Goal: Task Accomplishment & Management: Manage account settings

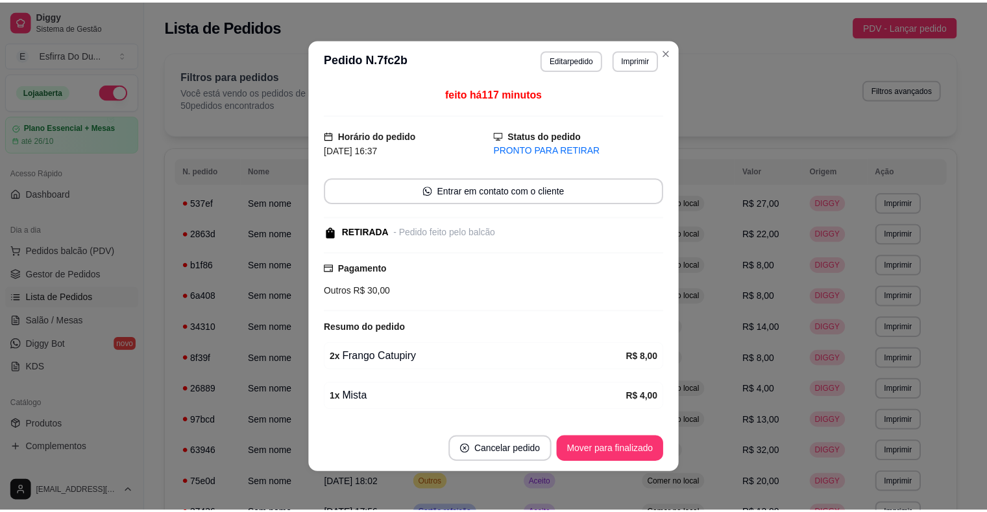
scroll to position [702, 0]
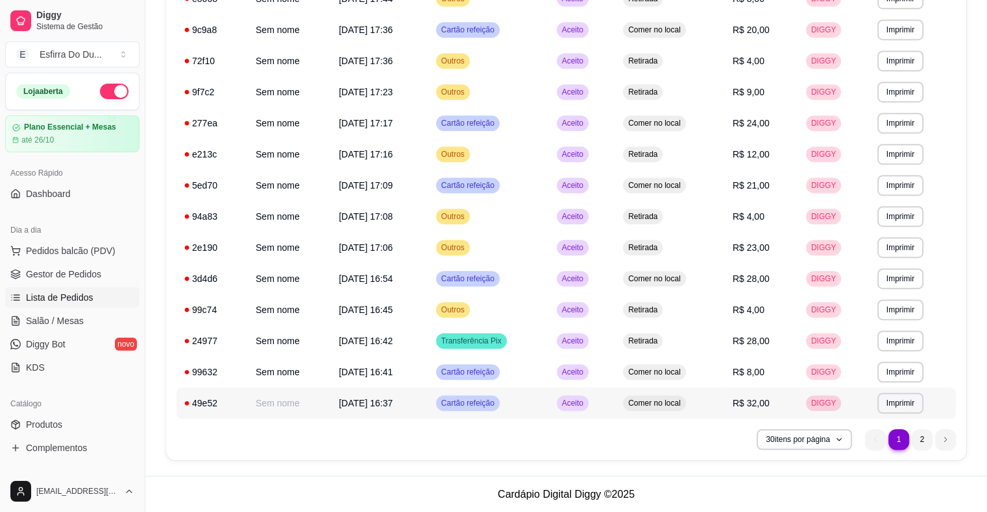
click at [578, 398] on span "Aceito" at bounding box center [572, 403] width 27 height 10
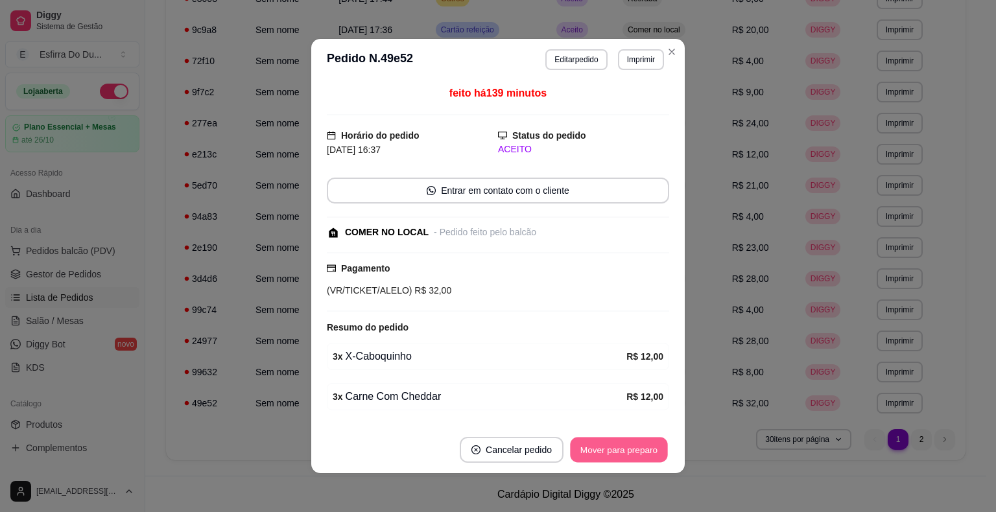
click at [604, 453] on button "Mover para preparo" at bounding box center [618, 450] width 97 height 25
click at [604, 453] on div "Mover para preparo" at bounding box center [619, 450] width 101 height 26
click at [604, 453] on button "Mover para retirada disponível" at bounding box center [597, 450] width 139 height 25
click at [604, 453] on div "Mover para retirada disponível" at bounding box center [597, 450] width 143 height 26
click at [604, 453] on button "Mover para finalizado" at bounding box center [616, 450] width 108 height 26
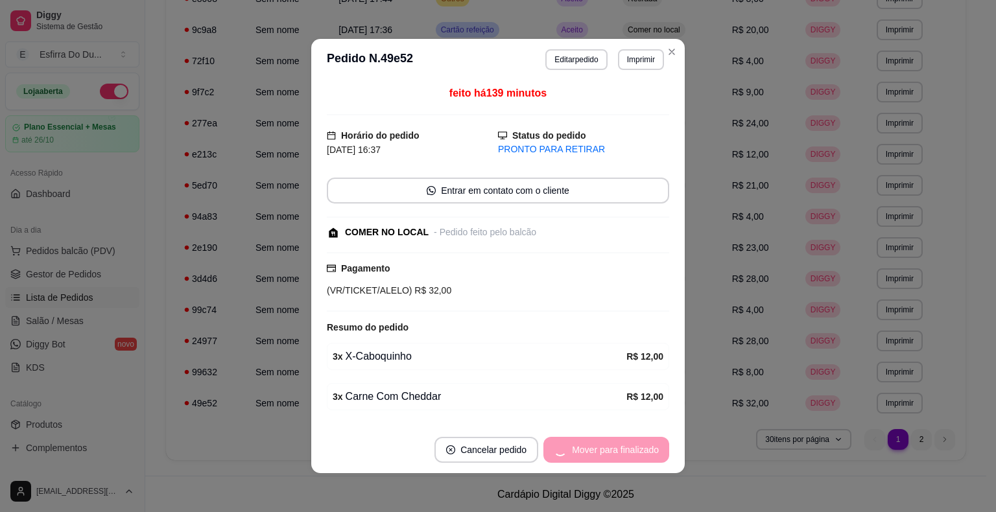
click at [604, 453] on div "Mover para finalizado" at bounding box center [607, 450] width 126 height 26
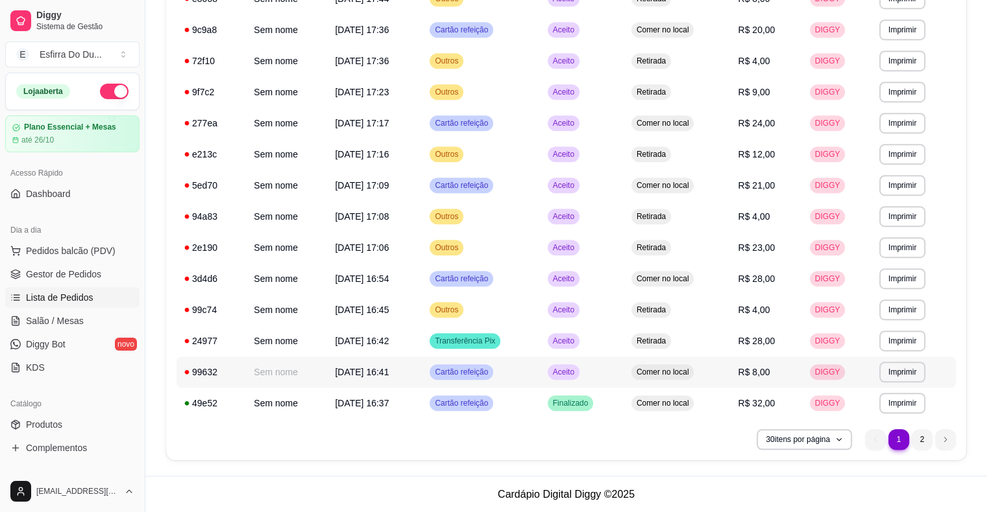
click at [577, 376] on span "Aceito" at bounding box center [563, 372] width 27 height 10
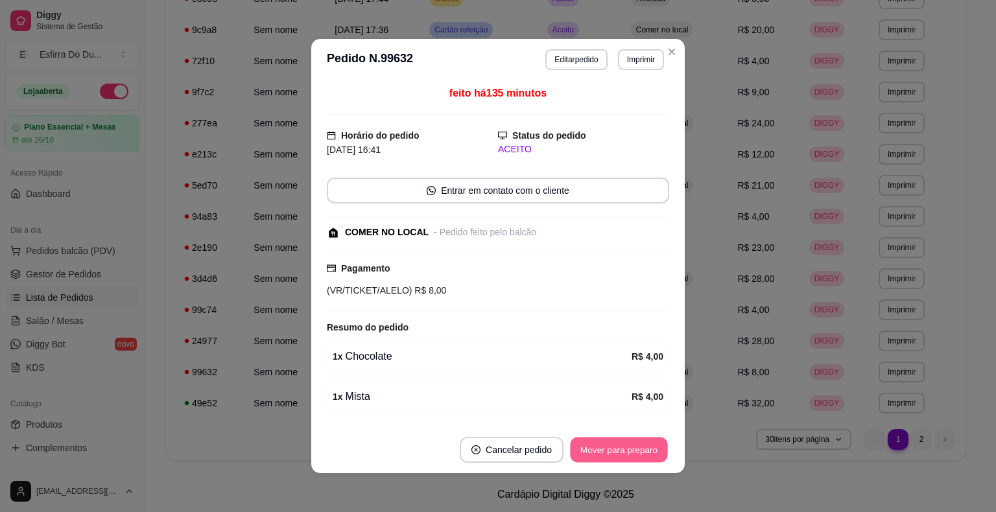
click at [575, 452] on button "Mover para preparo" at bounding box center [618, 450] width 97 height 25
click at [575, 452] on div "Mover para preparo" at bounding box center [610, 450] width 119 height 26
click at [575, 452] on button "Mover para retirada disponível" at bounding box center [597, 450] width 143 height 26
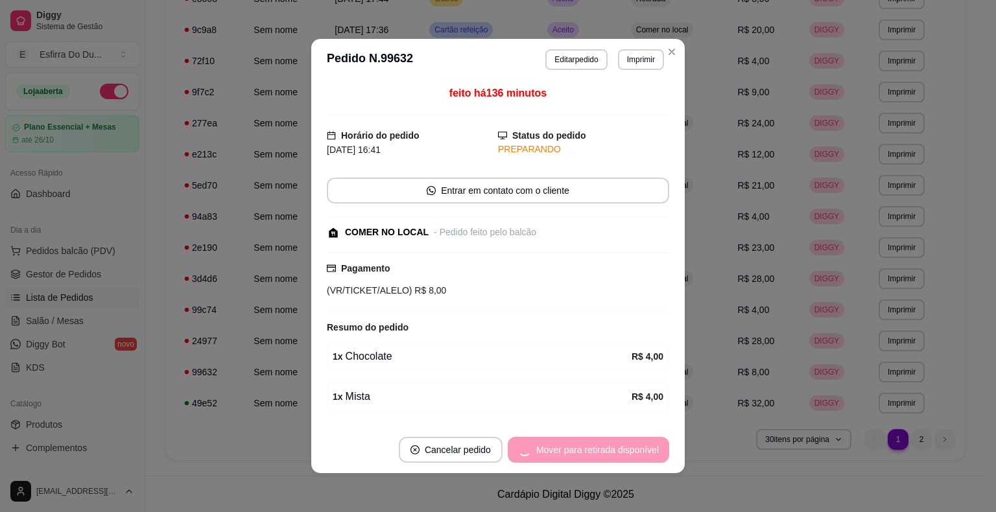
click at [575, 452] on div "Mover para retirada disponível" at bounding box center [588, 450] width 161 height 26
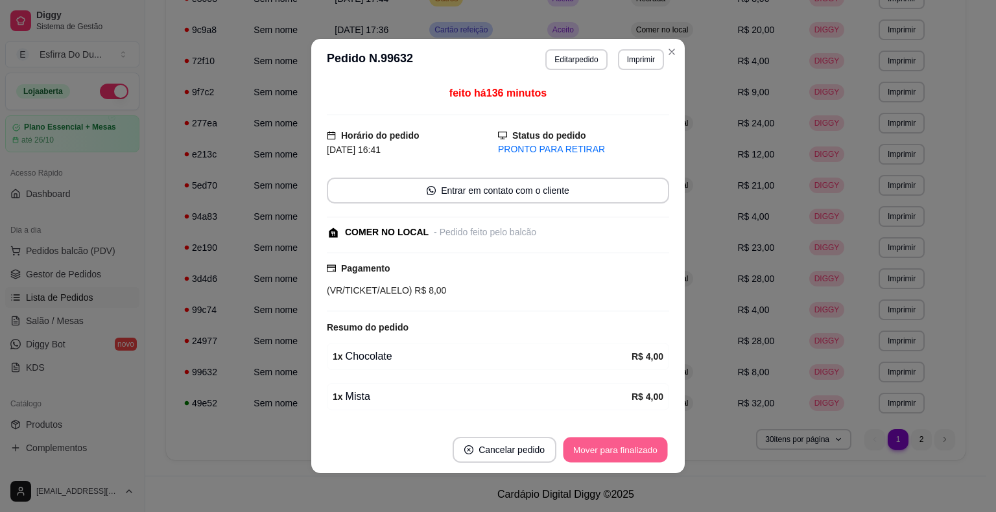
click at [575, 452] on button "Mover para finalizado" at bounding box center [616, 450] width 104 height 25
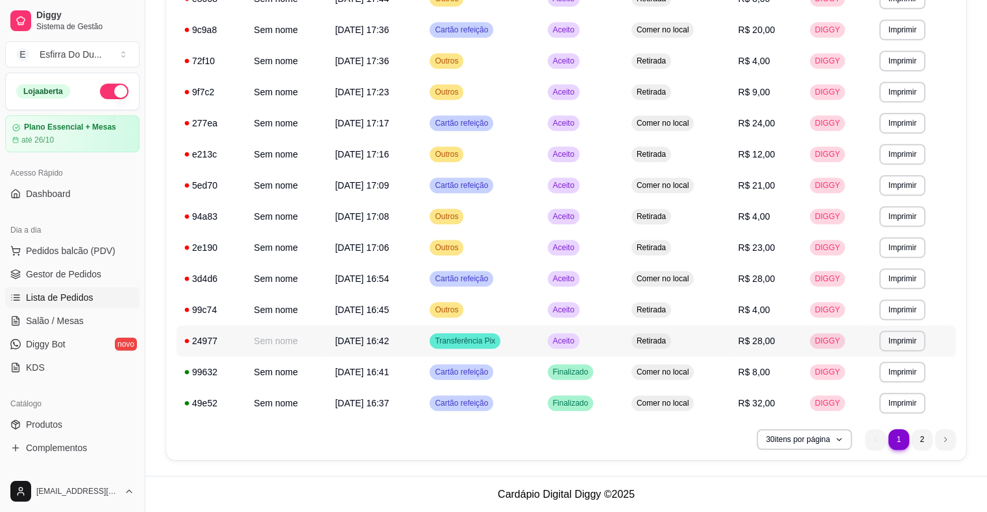
click at [577, 339] on span "Aceito" at bounding box center [563, 341] width 27 height 10
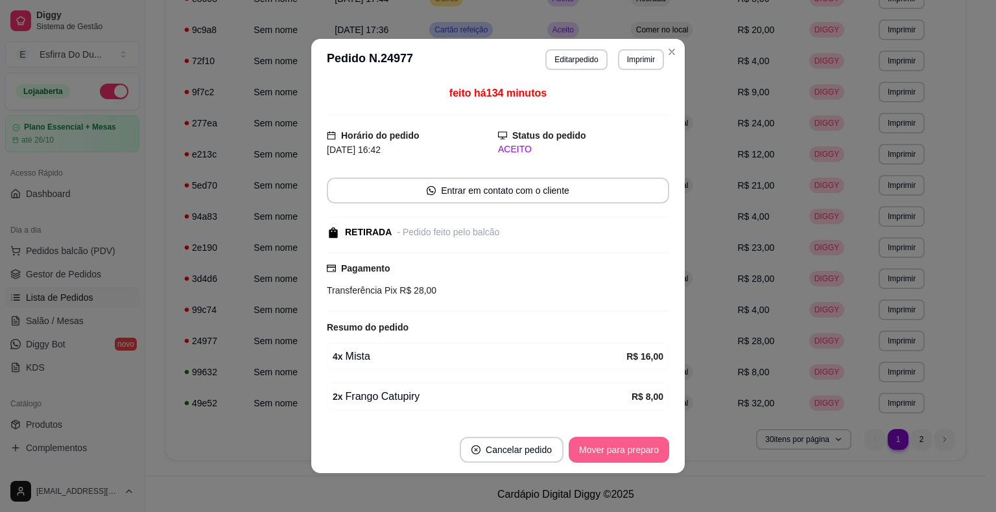
click at [608, 453] on button "Mover para preparo" at bounding box center [619, 450] width 101 height 26
click at [608, 453] on div "Mover para preparo" at bounding box center [610, 450] width 119 height 26
click at [608, 453] on button "Mover para retirada disponível" at bounding box center [597, 450] width 139 height 25
click at [608, 453] on div "Mover para retirada disponível" at bounding box center [597, 450] width 143 height 26
click at [608, 453] on button "Mover para finalizado" at bounding box center [616, 450] width 104 height 25
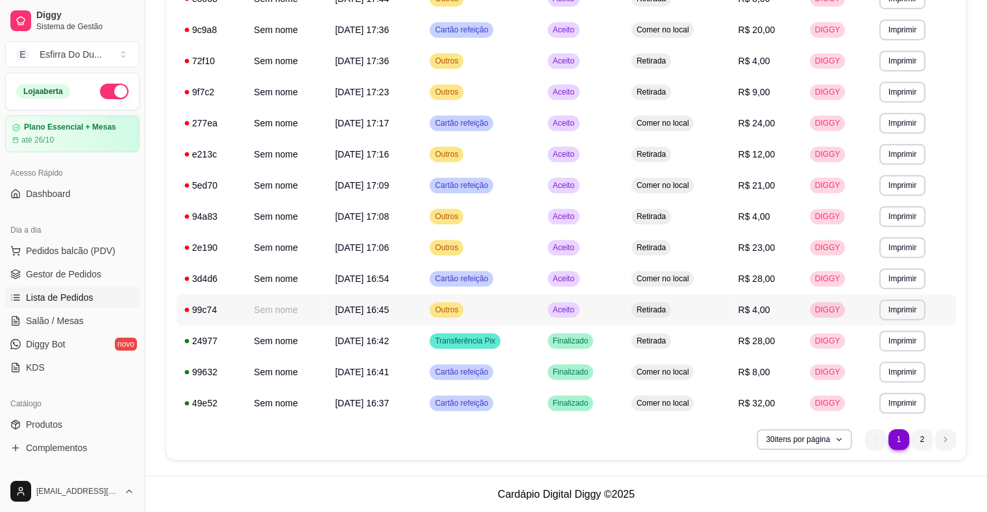
click at [577, 311] on span "Aceito" at bounding box center [563, 310] width 27 height 10
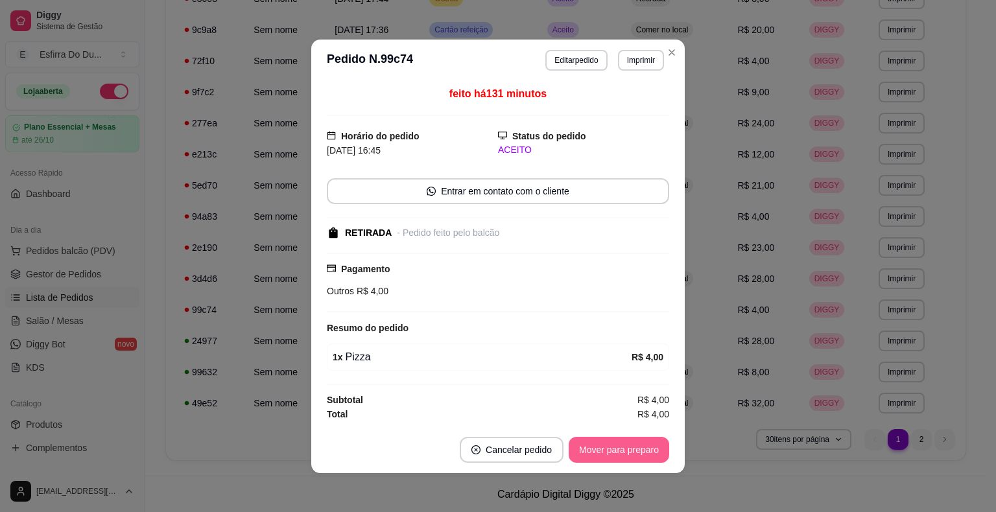
click at [590, 451] on button "Mover para preparo" at bounding box center [619, 450] width 101 height 26
click at [590, 451] on div "Mover para preparo" at bounding box center [610, 450] width 119 height 26
click at [590, 451] on button "Mover para retirada disponível" at bounding box center [597, 449] width 139 height 25
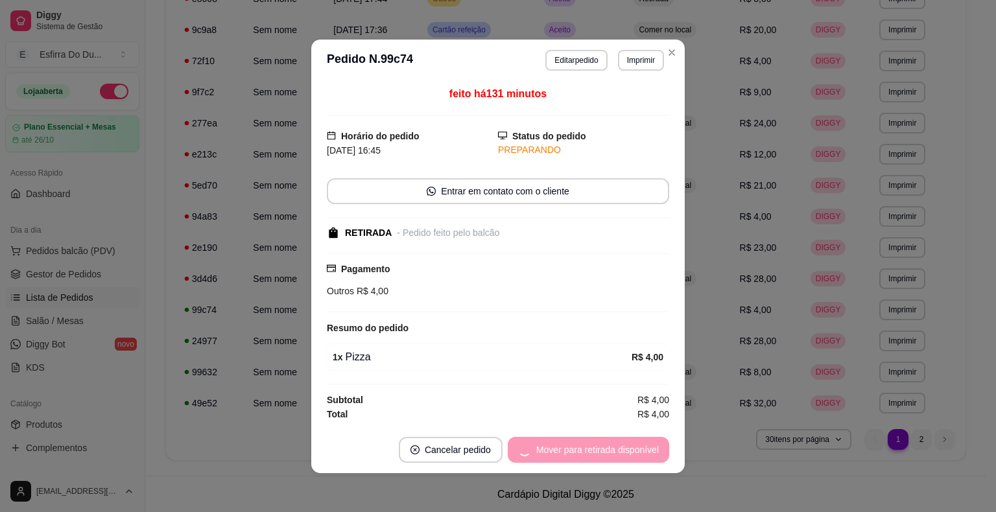
click at [590, 451] on div "Mover para retirada disponível" at bounding box center [588, 450] width 161 height 26
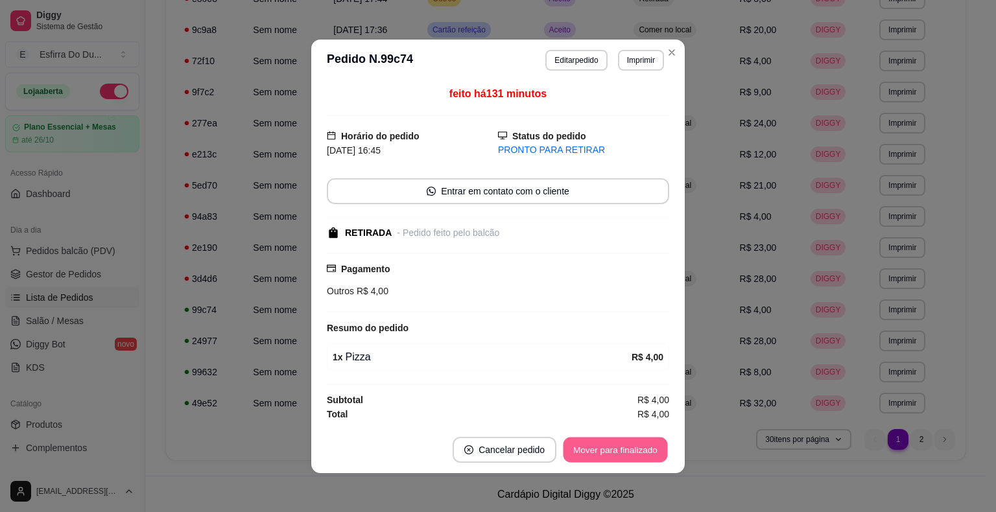
click at [590, 451] on button "Mover para finalizado" at bounding box center [616, 449] width 104 height 25
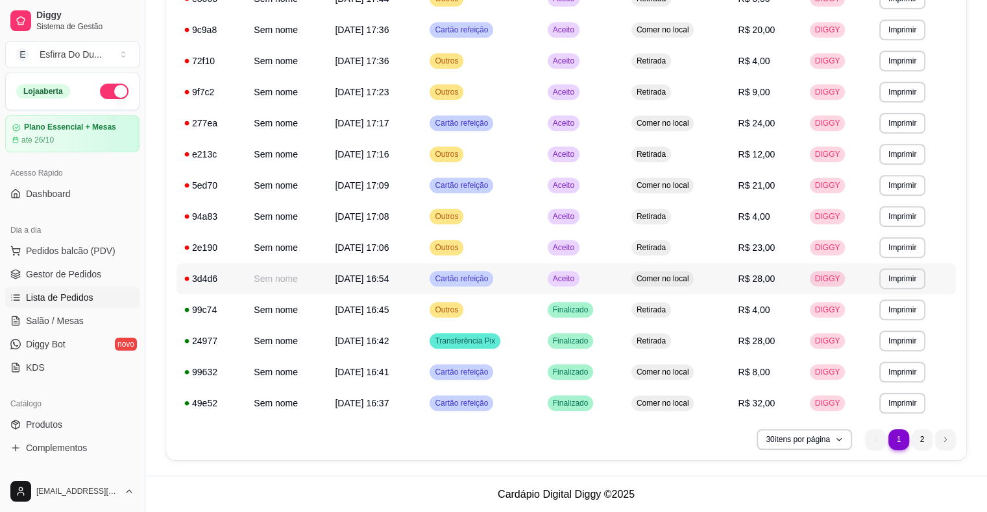
click at [566, 280] on span "Aceito" at bounding box center [563, 279] width 27 height 10
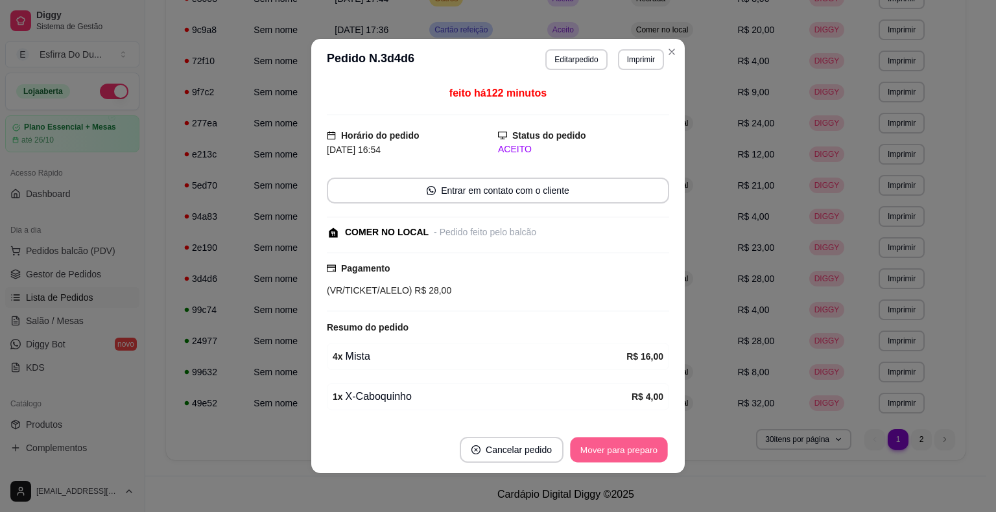
click at [588, 457] on button "Mover para preparo" at bounding box center [618, 450] width 97 height 25
click at [588, 457] on div "Mover para preparo" at bounding box center [610, 450] width 119 height 26
click at [588, 457] on button "Mover para retirada disponível" at bounding box center [597, 450] width 143 height 26
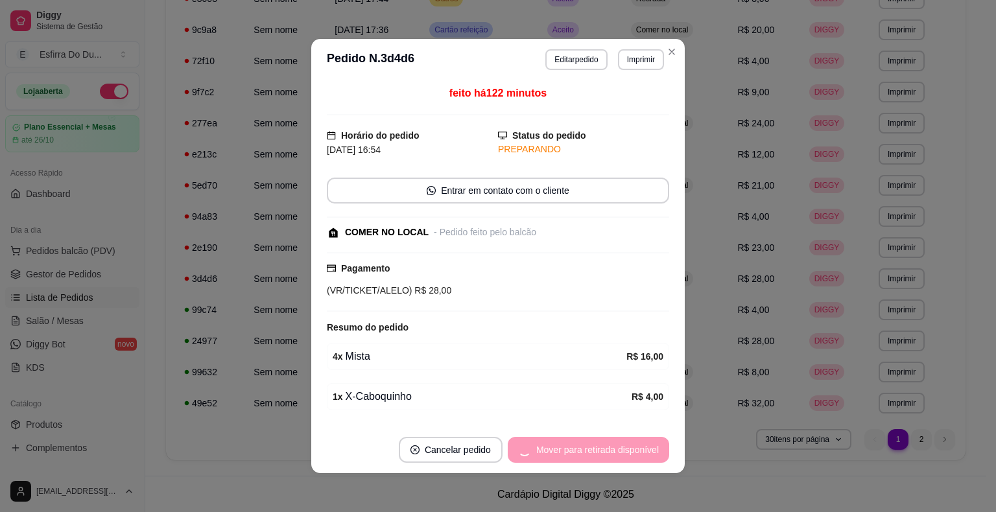
click at [588, 457] on div "Mover para retirada disponível" at bounding box center [588, 450] width 161 height 26
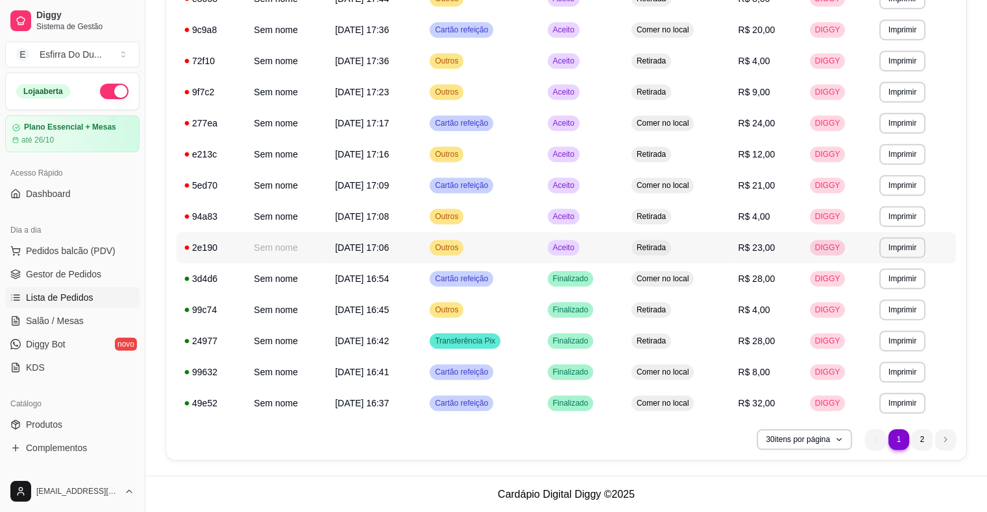
click at [577, 250] on span "Aceito" at bounding box center [563, 248] width 27 height 10
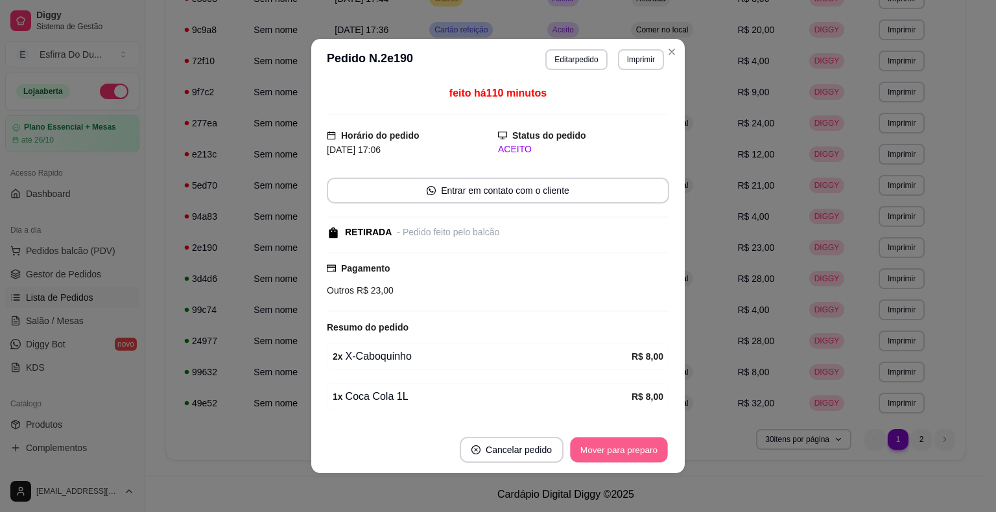
click at [607, 453] on button "Mover para preparo" at bounding box center [618, 450] width 97 height 25
click at [607, 453] on button "Mover para retirada disponível" at bounding box center [597, 450] width 143 height 26
click at [607, 453] on button "Mover para finalizado" at bounding box center [616, 450] width 108 height 26
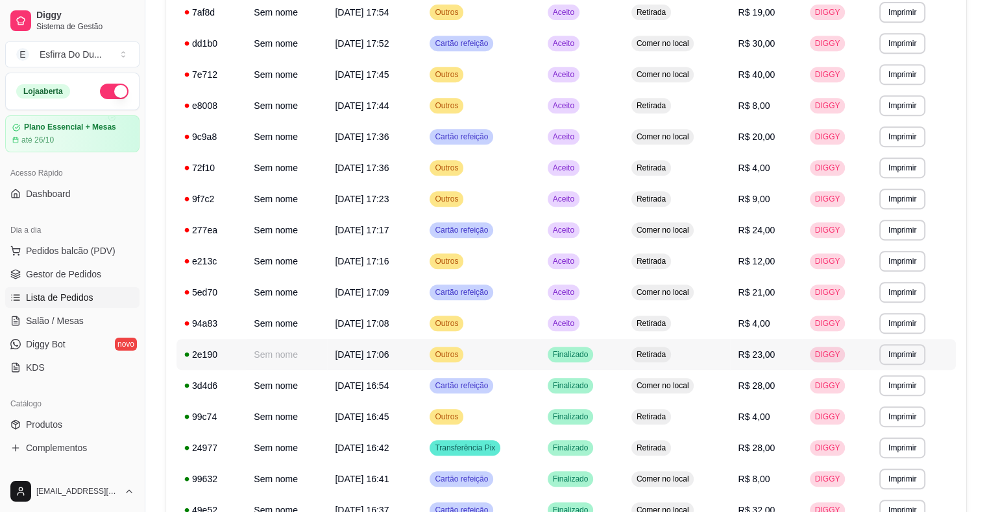
scroll to position [573, 0]
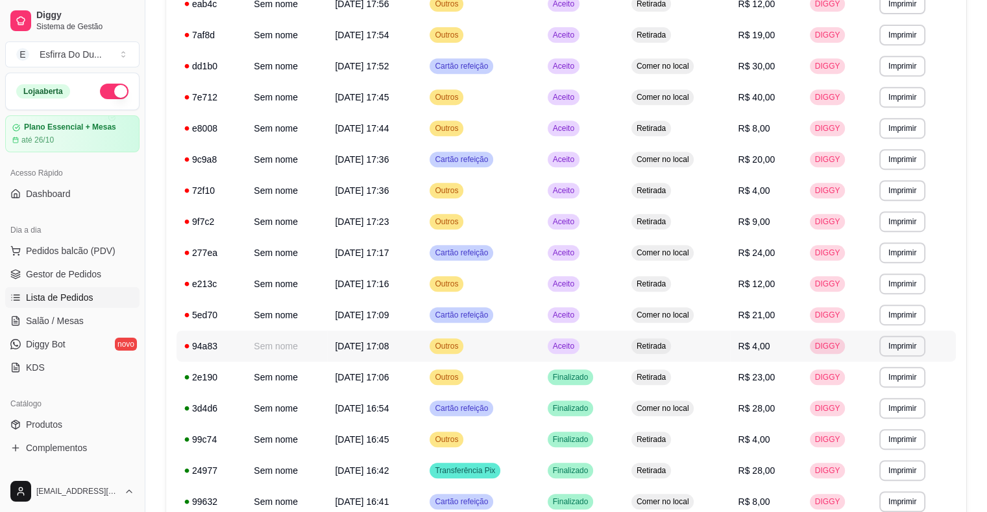
click at [566, 357] on td "Aceito" at bounding box center [582, 346] width 84 height 31
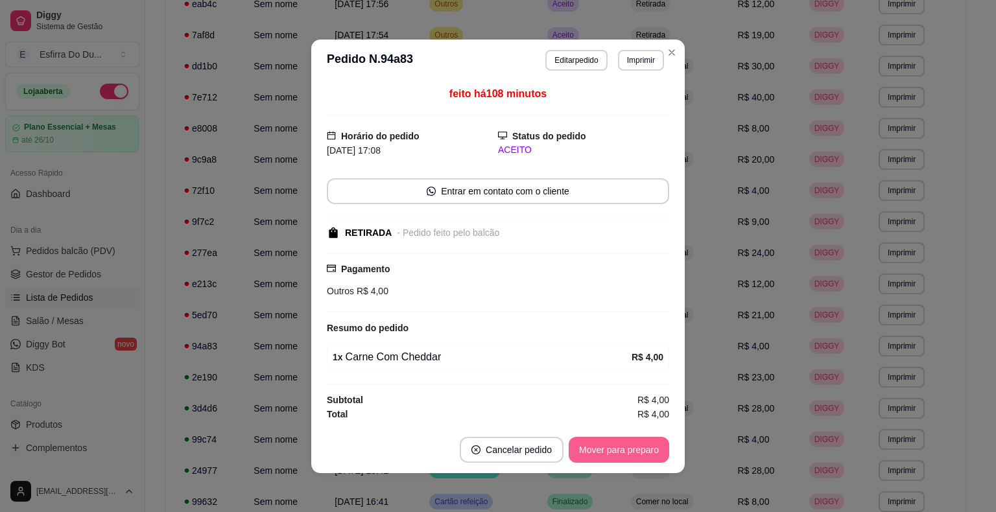
click at [584, 447] on button "Mover para preparo" at bounding box center [619, 450] width 101 height 26
click at [584, 447] on div "Mover para preparo" at bounding box center [610, 450] width 119 height 26
click at [584, 447] on button "Mover para retirada disponível" at bounding box center [597, 450] width 143 height 26
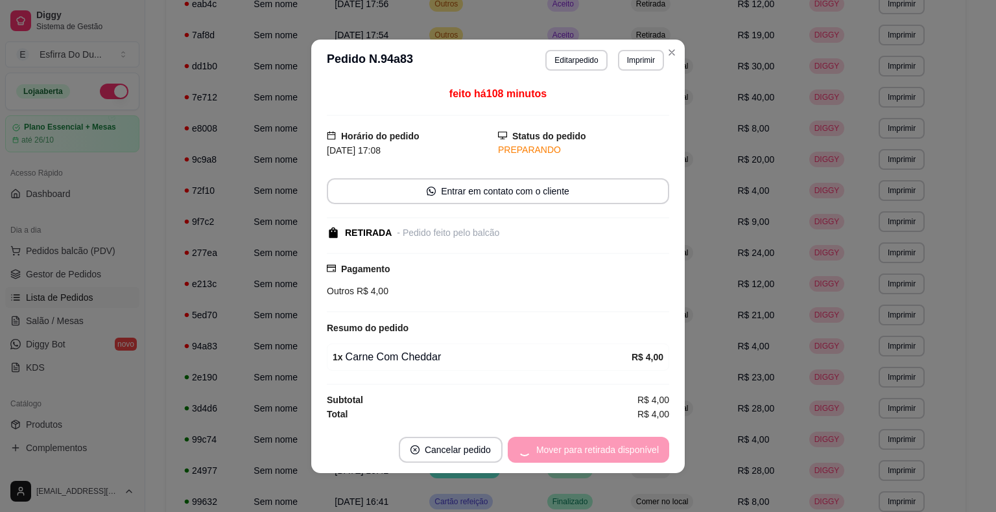
click at [584, 447] on div "Mover para retirada disponível" at bounding box center [588, 450] width 161 height 26
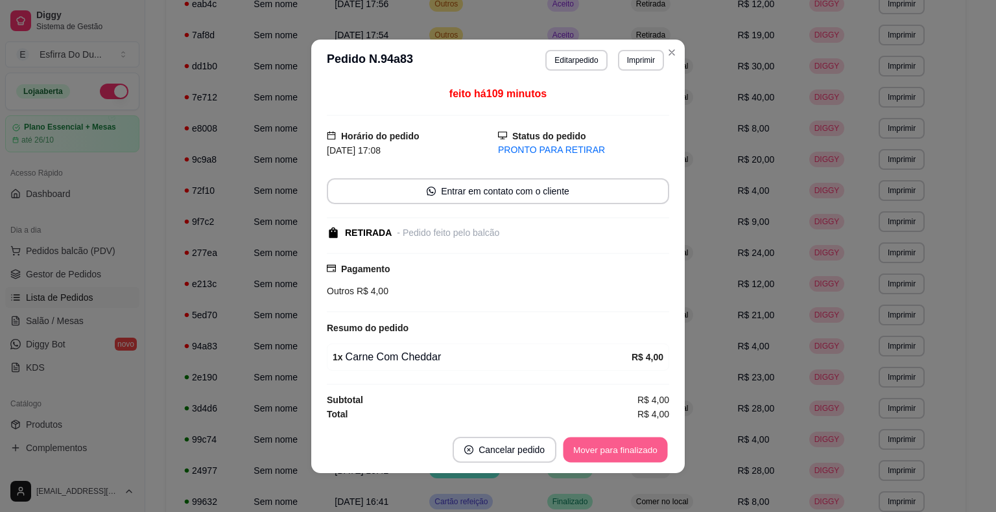
click at [584, 447] on button "Mover para finalizado" at bounding box center [616, 449] width 104 height 25
click at [584, 447] on div "Mover para finalizado" at bounding box center [616, 450] width 108 height 26
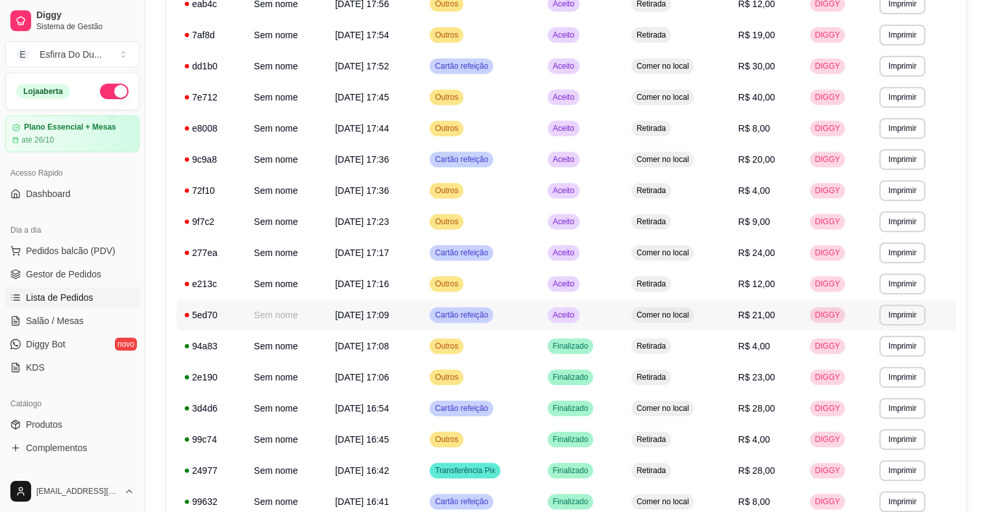
click at [577, 326] on td "Aceito" at bounding box center [582, 315] width 84 height 31
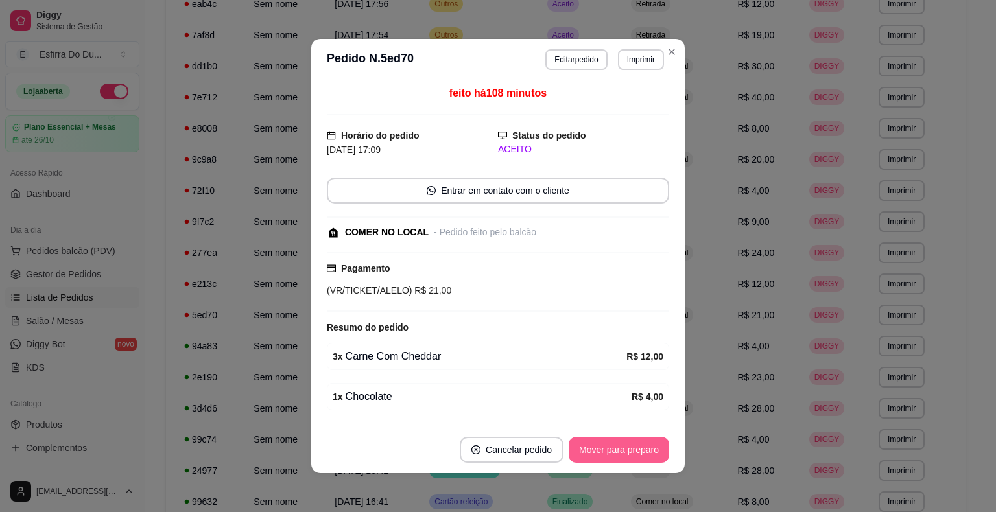
click at [599, 455] on button "Mover para preparo" at bounding box center [619, 450] width 101 height 26
click at [599, 455] on div "Mover para preparo" at bounding box center [619, 450] width 101 height 26
click at [599, 455] on button "Mover para retirada disponível" at bounding box center [597, 450] width 139 height 25
click at [599, 455] on div "Mover para retirada disponível" at bounding box center [597, 450] width 143 height 26
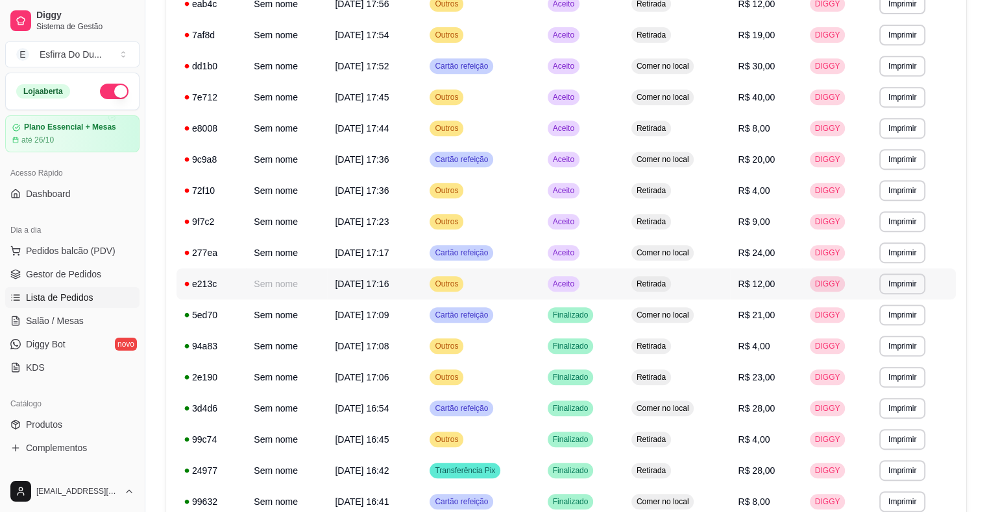
click at [576, 285] on span "Aceito" at bounding box center [563, 284] width 27 height 10
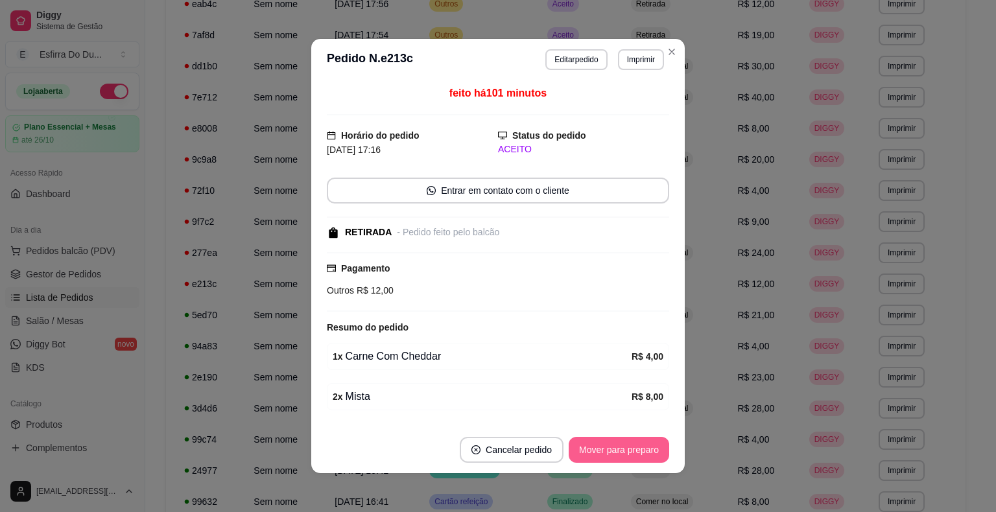
click at [599, 450] on button "Mover para preparo" at bounding box center [619, 450] width 101 height 26
click at [599, 450] on div "Mover para preparo" at bounding box center [610, 450] width 119 height 26
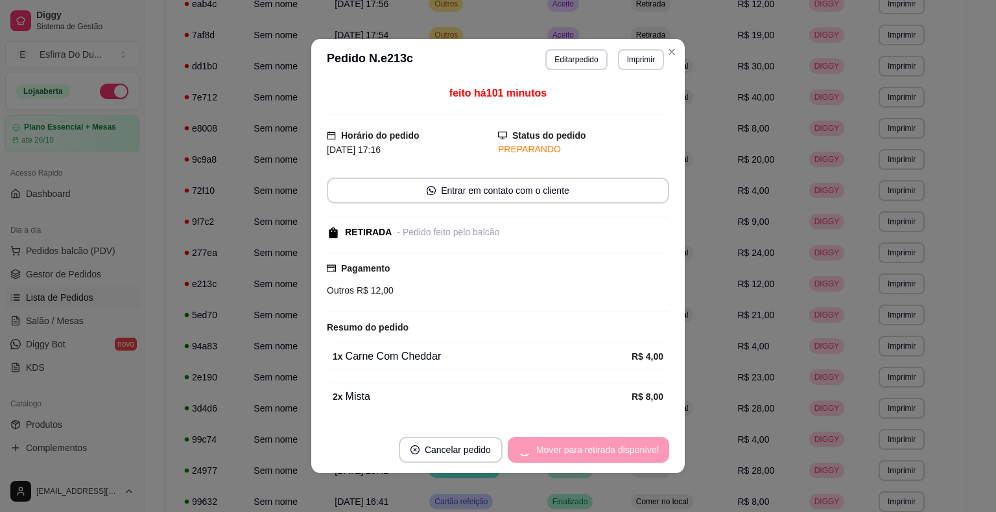
click at [599, 450] on div "Mover para retirada disponível" at bounding box center [588, 450] width 161 height 26
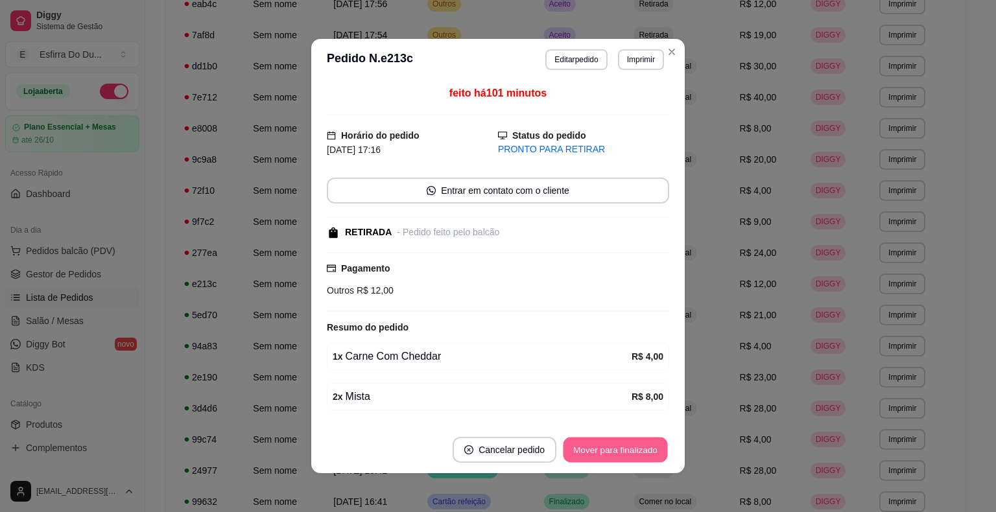
click at [599, 450] on button "Mover para finalizado" at bounding box center [616, 450] width 104 height 25
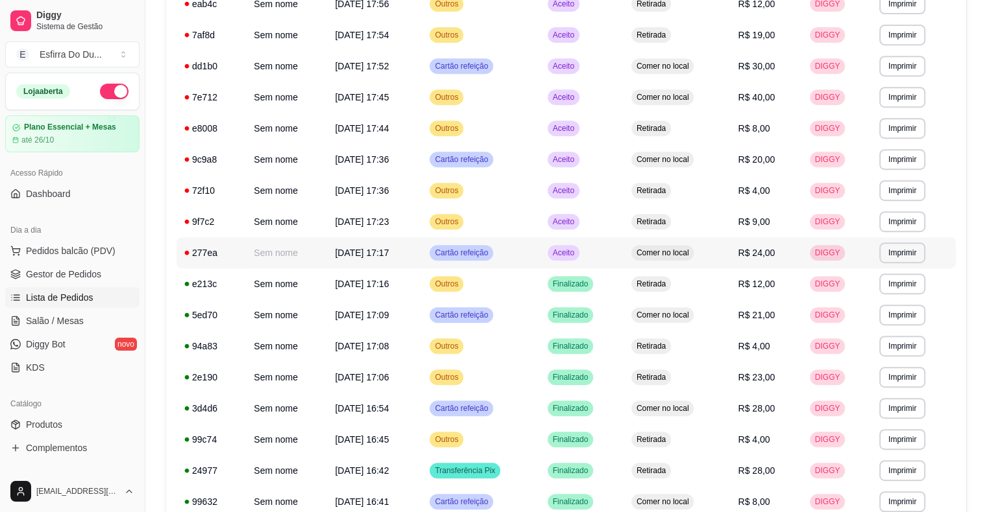
click at [578, 263] on td "Aceito" at bounding box center [582, 252] width 84 height 31
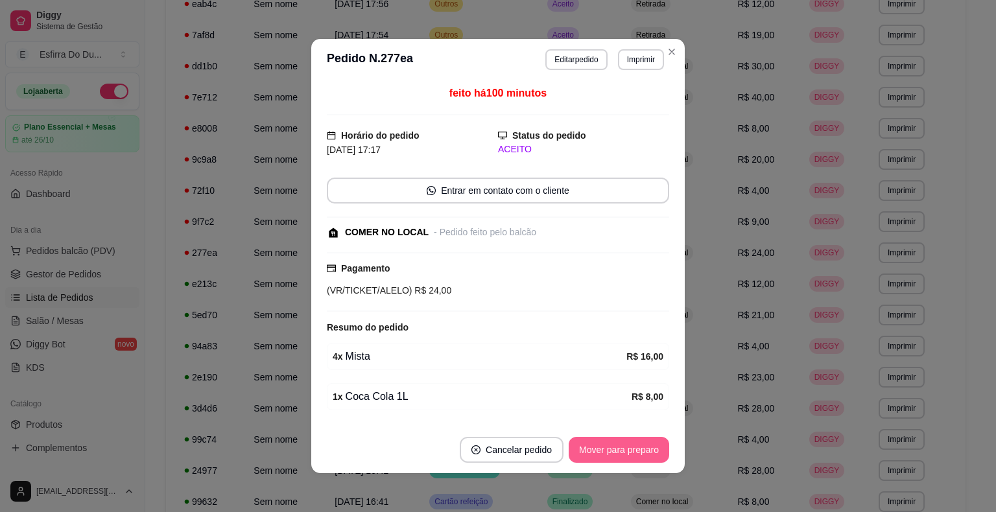
click at [602, 438] on button "Mover para preparo" at bounding box center [619, 450] width 101 height 26
click at [602, 438] on div "Mover para preparo" at bounding box center [610, 450] width 119 height 26
click at [602, 438] on button "Mover para retirada disponível" at bounding box center [597, 450] width 143 height 26
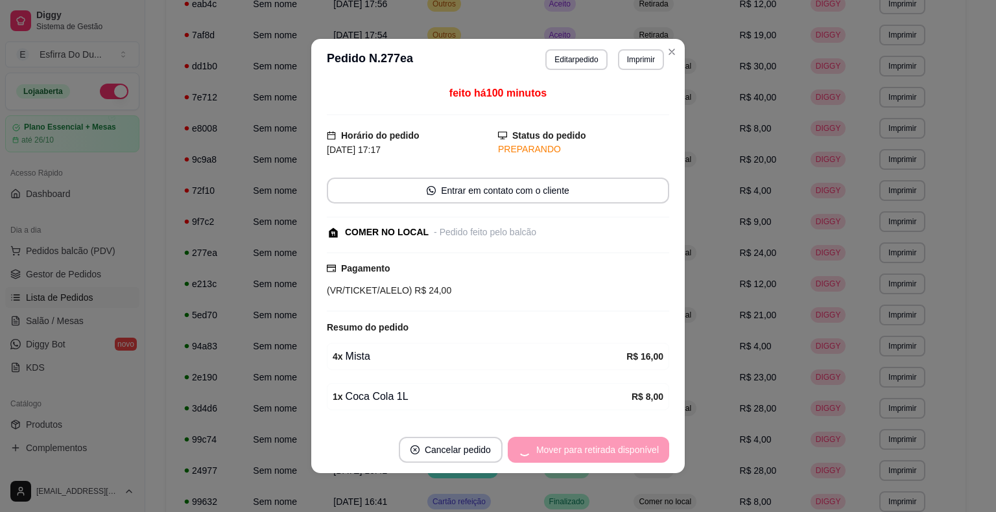
click at [602, 438] on div "Mover para retirada disponível" at bounding box center [588, 450] width 161 height 26
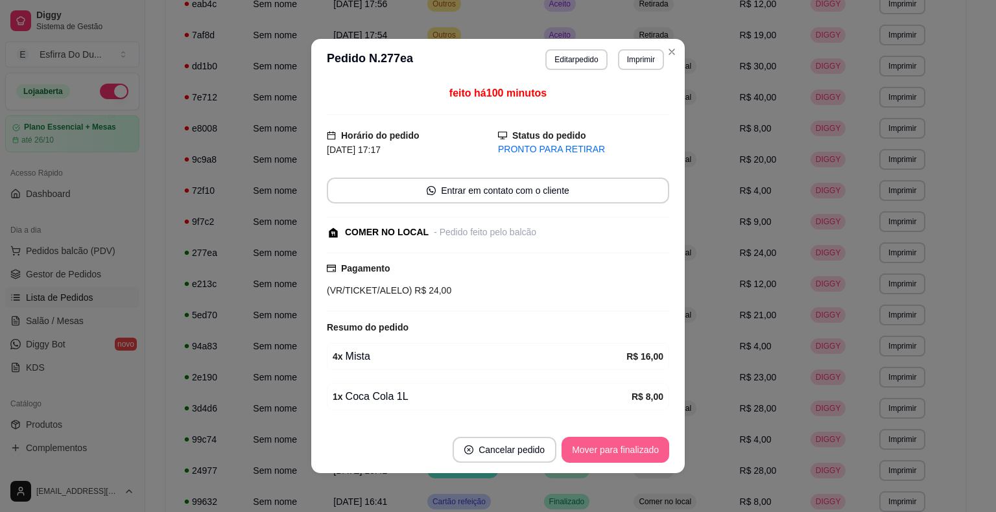
click at [602, 438] on button "Mover para finalizado" at bounding box center [616, 450] width 108 height 26
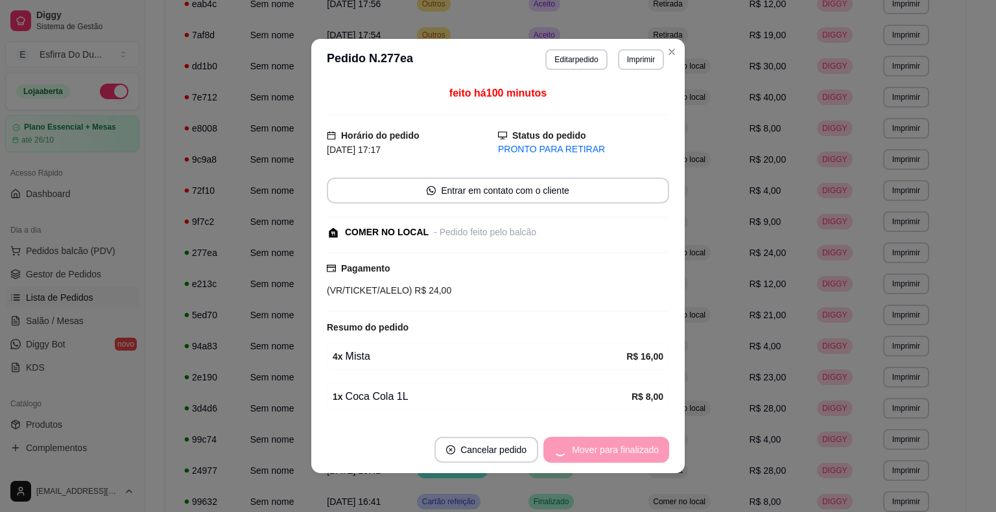
click at [602, 438] on div "Mover para finalizado" at bounding box center [607, 450] width 126 height 26
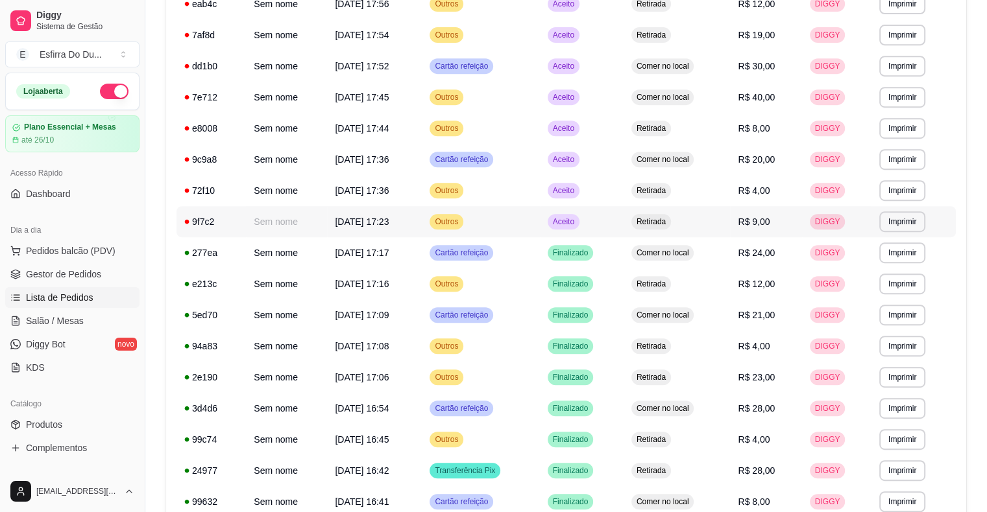
click at [573, 217] on span "Aceito" at bounding box center [563, 222] width 27 height 10
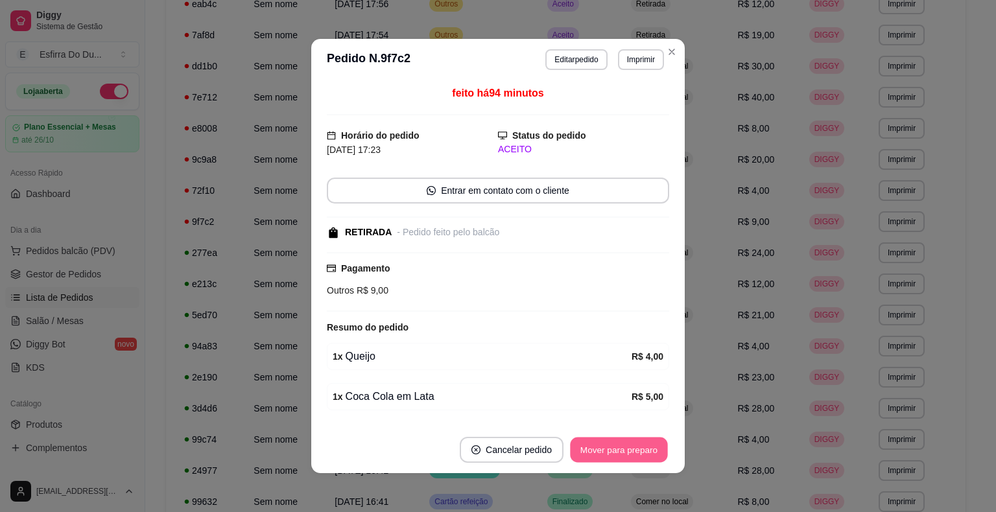
click at [603, 448] on button "Mover para preparo" at bounding box center [618, 450] width 97 height 25
click at [603, 448] on div "Mover para preparo" at bounding box center [610, 450] width 119 height 26
click at [603, 448] on button "Mover para retirada disponível" at bounding box center [597, 450] width 143 height 26
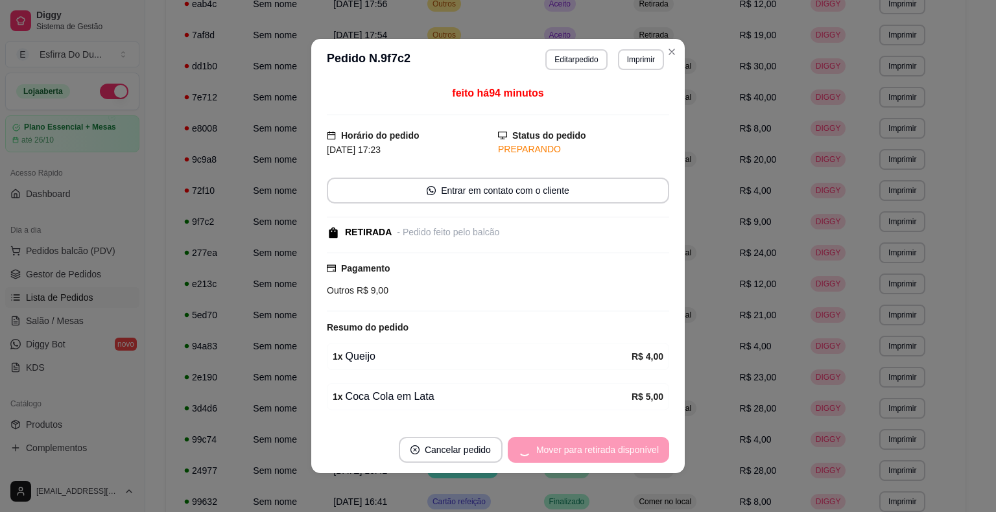
click at [603, 448] on div "Mover para retirada disponível" at bounding box center [588, 450] width 161 height 26
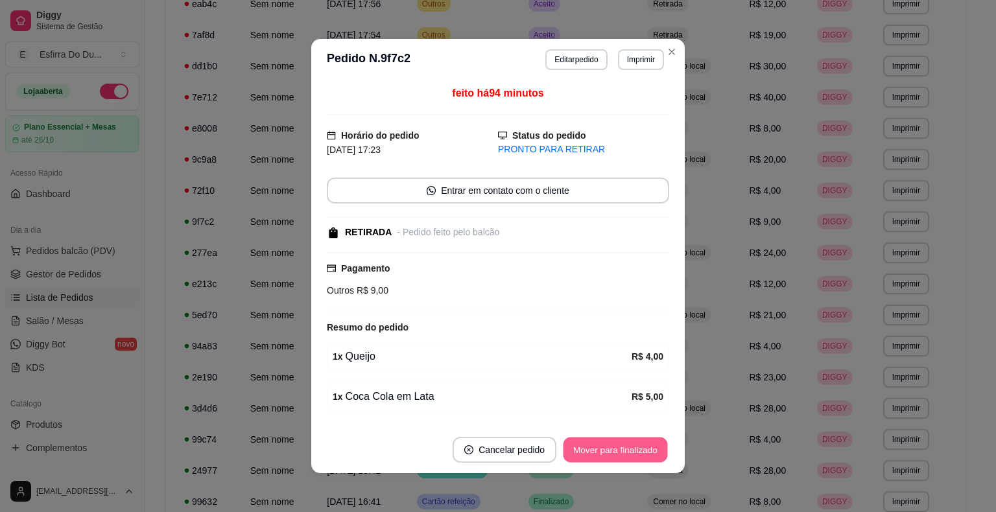
click at [600, 455] on button "Mover para finalizado" at bounding box center [616, 450] width 104 height 25
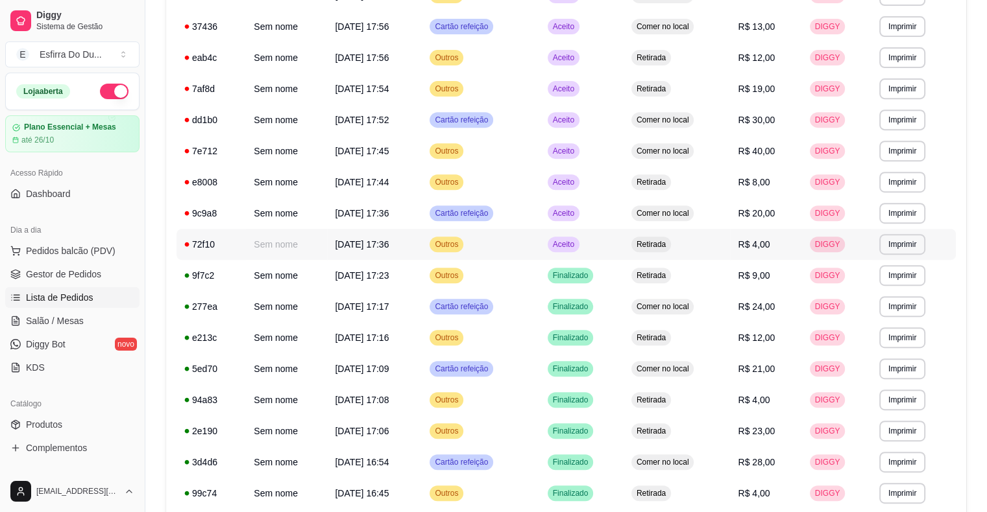
scroll to position [443, 0]
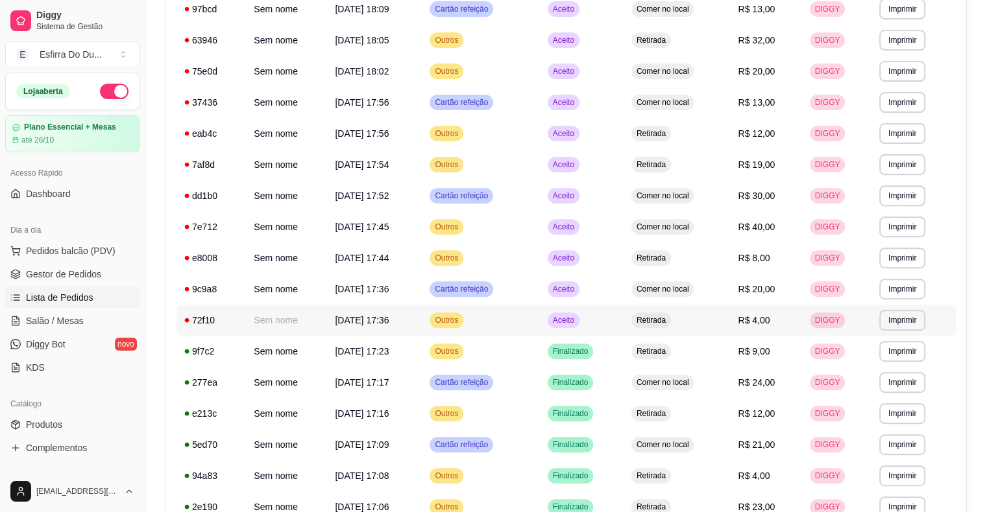
click at [568, 328] on td "Aceito" at bounding box center [582, 320] width 84 height 31
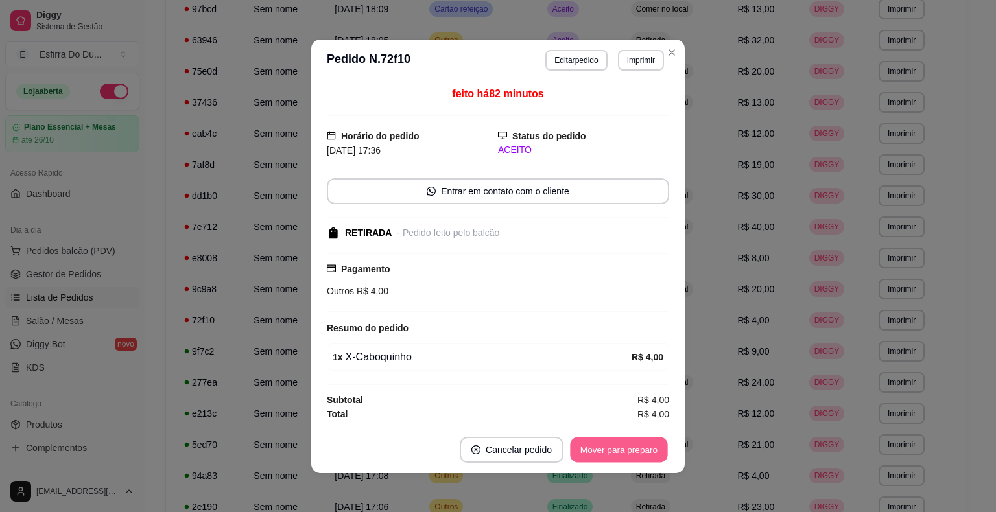
click at [597, 455] on button "Mover para preparo" at bounding box center [618, 449] width 97 height 25
click at [597, 455] on div "Mover para preparo" at bounding box center [610, 450] width 119 height 26
click at [597, 455] on button "Mover para retirada disponível" at bounding box center [597, 450] width 143 height 26
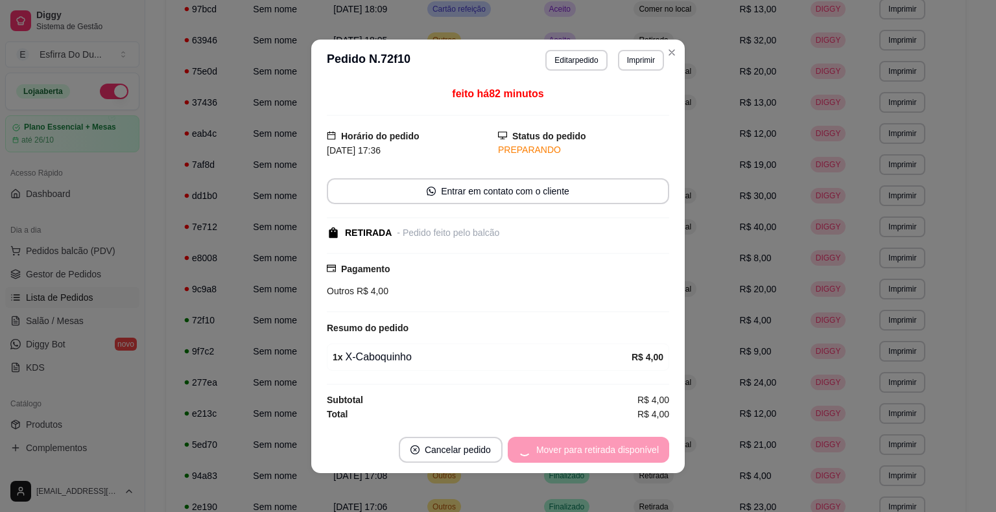
click at [597, 455] on div "Mover para retirada disponível" at bounding box center [588, 450] width 161 height 26
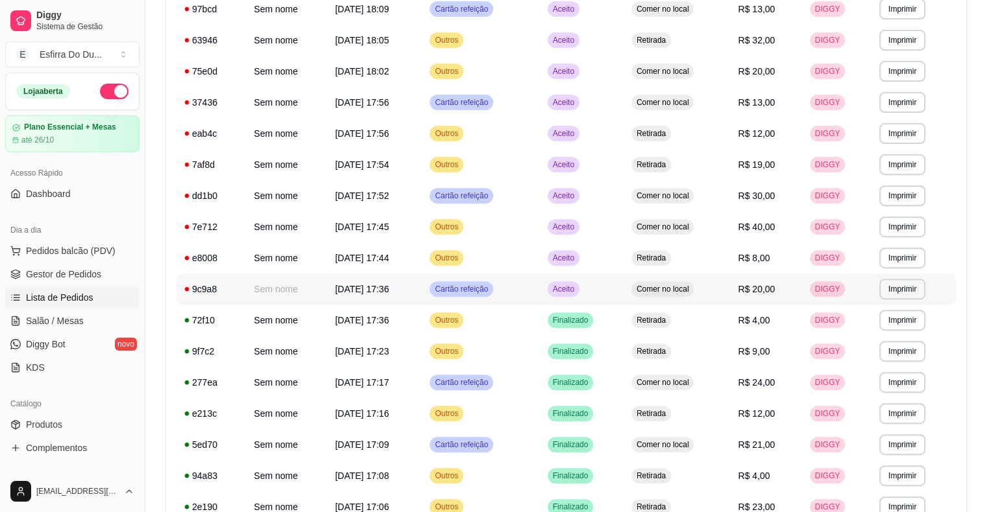
click at [568, 289] on span "Aceito" at bounding box center [563, 289] width 27 height 10
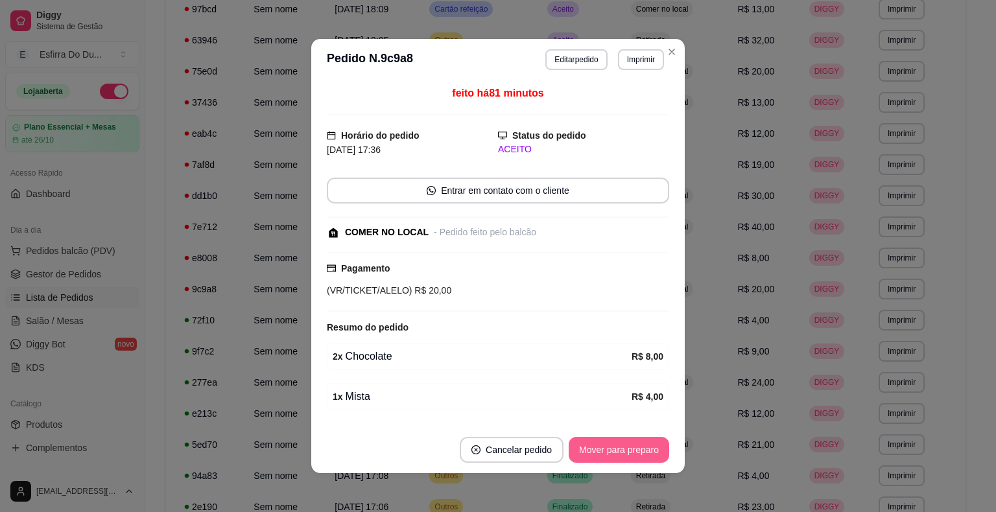
click at [623, 451] on button "Mover para preparo" at bounding box center [619, 450] width 101 height 26
click at [623, 451] on div "Mover para preparo" at bounding box center [610, 450] width 119 height 26
click at [623, 451] on button "Mover para retirada disponível" at bounding box center [597, 450] width 143 height 26
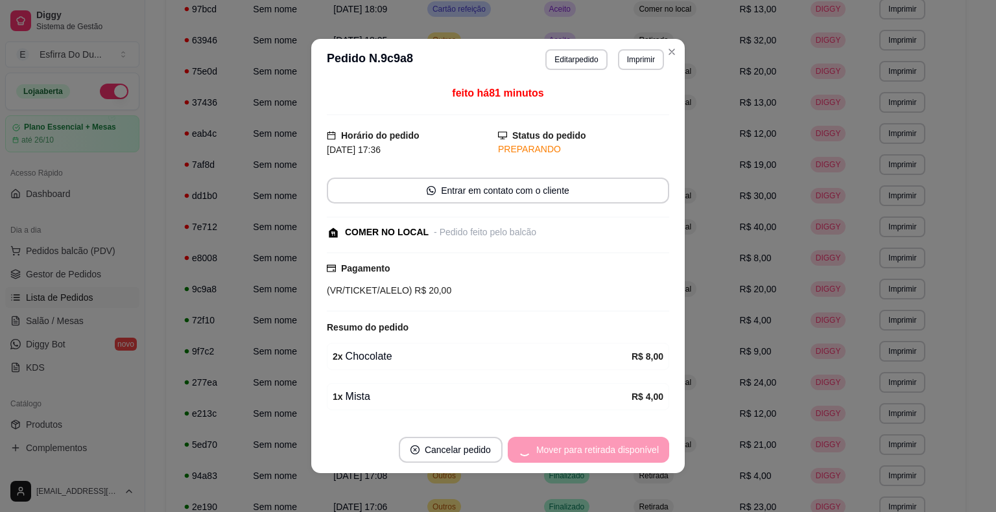
click at [623, 451] on div "Mover para retirada disponível" at bounding box center [588, 450] width 161 height 26
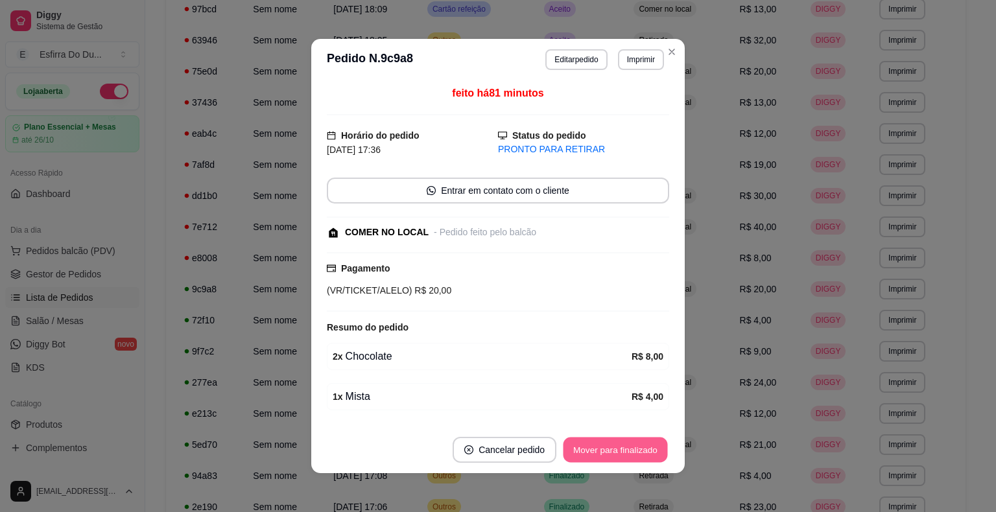
click at [623, 449] on button "Mover para finalizado" at bounding box center [616, 450] width 104 height 25
click at [624, 449] on div "Mover para finalizado" at bounding box center [616, 450] width 108 height 26
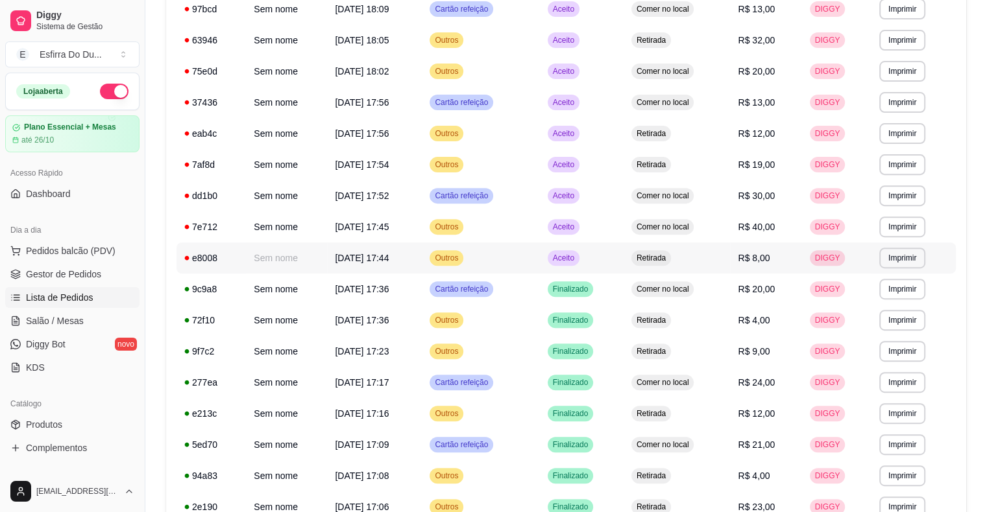
click at [571, 256] on span "Aceito" at bounding box center [563, 258] width 27 height 10
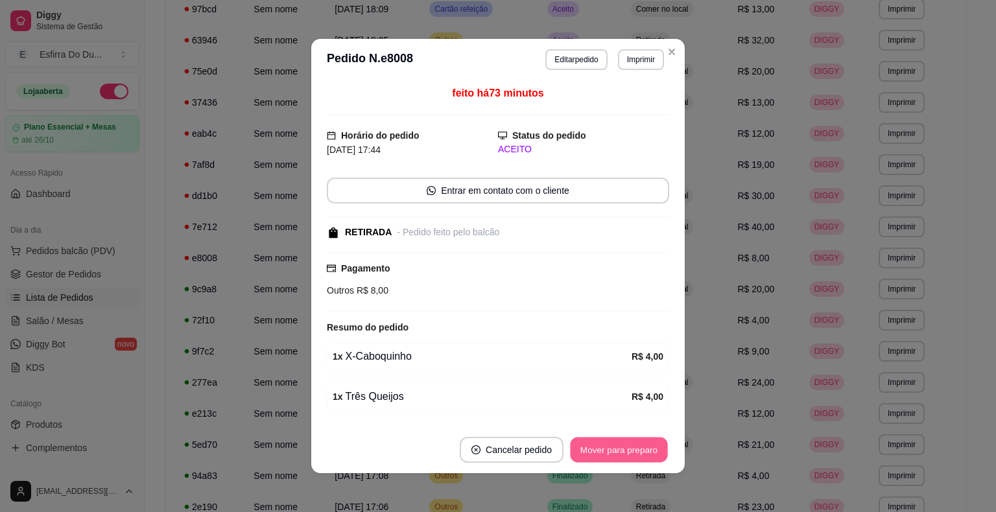
click at [594, 438] on button "Mover para preparo" at bounding box center [618, 450] width 97 height 25
click at [594, 437] on div "Mover para preparo" at bounding box center [619, 450] width 101 height 26
click at [594, 438] on button "Mover para retirada disponível" at bounding box center [597, 450] width 143 height 26
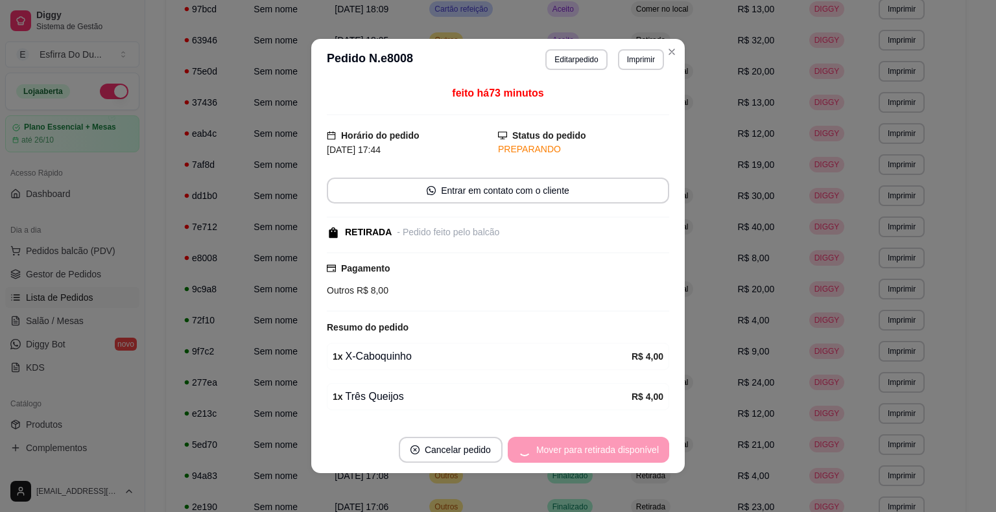
click at [594, 440] on div "Mover para retirada disponível" at bounding box center [588, 450] width 161 height 26
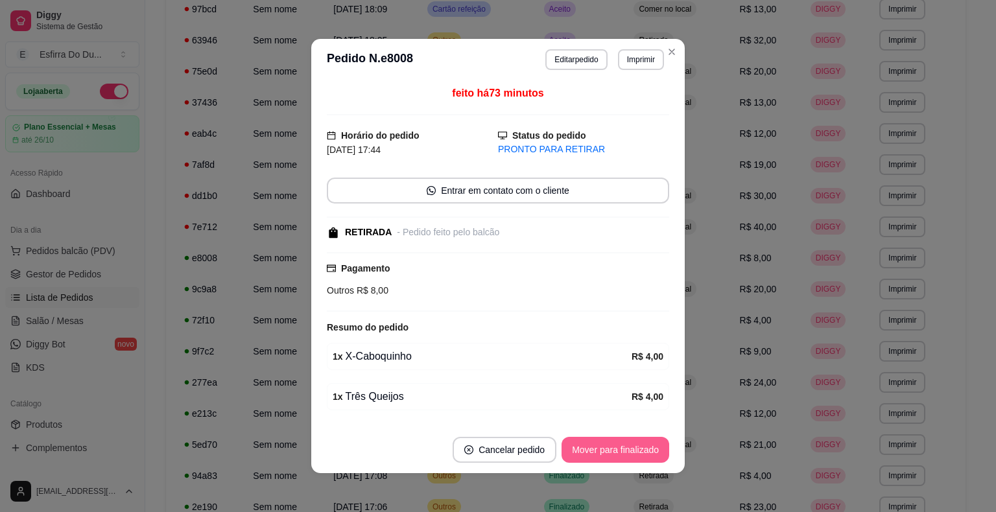
click at [597, 444] on button "Mover para finalizado" at bounding box center [616, 450] width 108 height 26
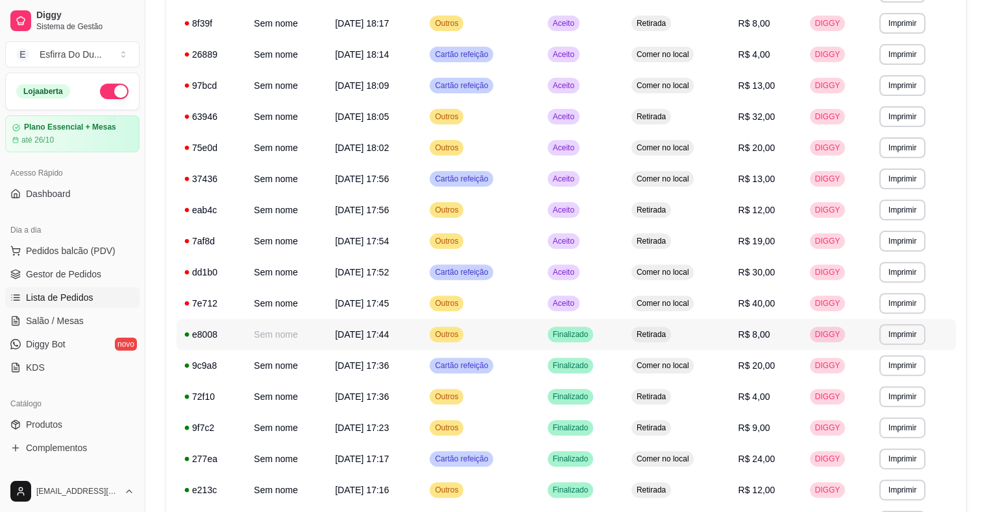
scroll to position [248, 0]
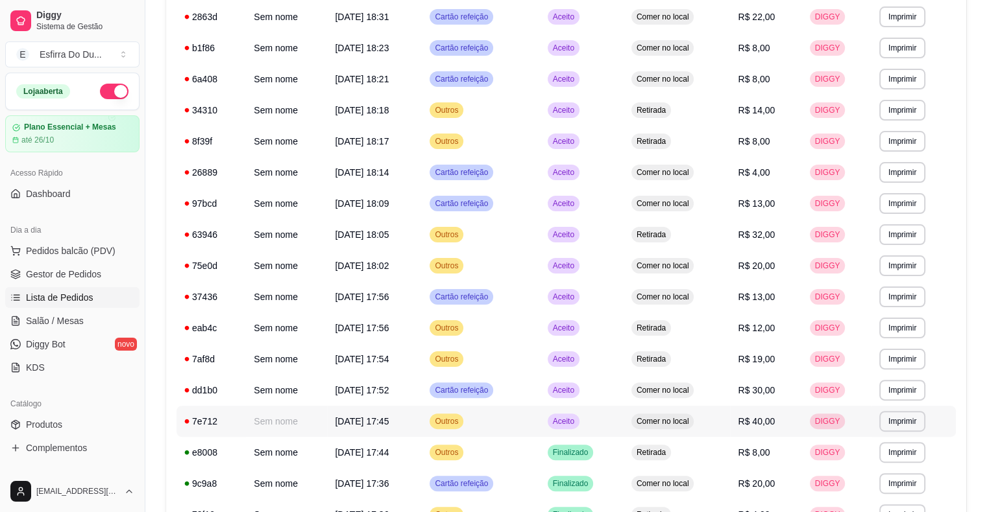
click at [568, 419] on span "Aceito" at bounding box center [563, 421] width 27 height 10
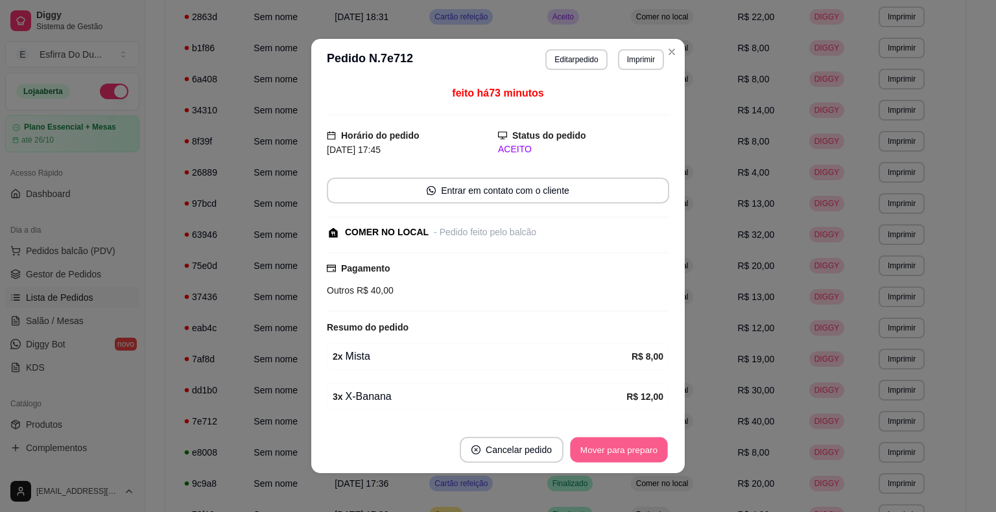
click at [572, 457] on button "Mover para preparo" at bounding box center [618, 450] width 97 height 25
click at [572, 457] on div "Mover para preparo" at bounding box center [610, 450] width 119 height 26
click at [572, 457] on button "Mover para retirada disponível" at bounding box center [597, 450] width 143 height 26
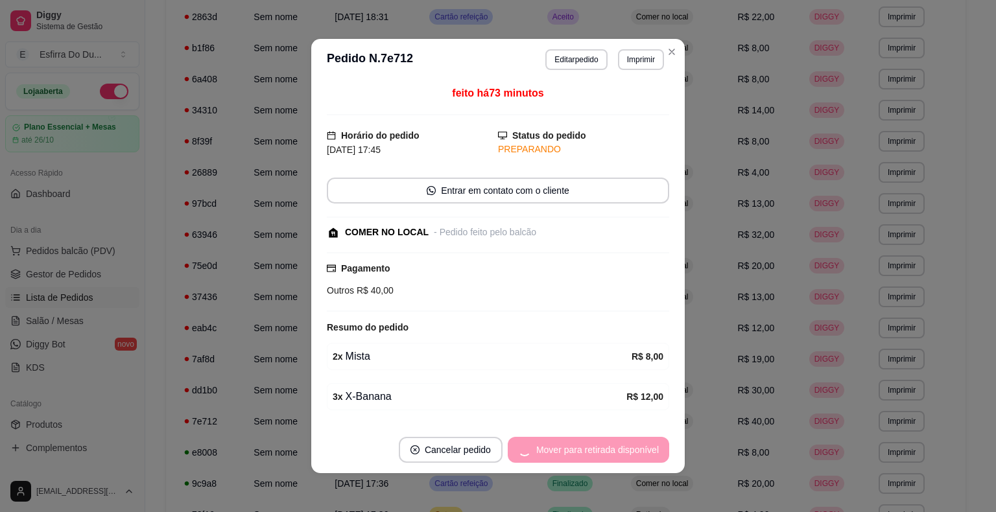
click at [572, 457] on div "Mover para retirada disponível" at bounding box center [588, 450] width 161 height 26
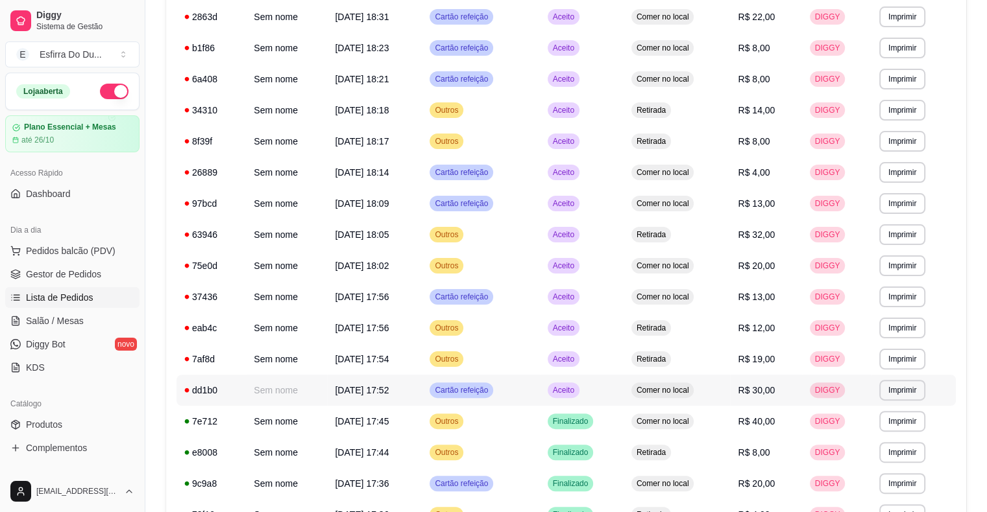
click at [577, 390] on span "Aceito" at bounding box center [563, 390] width 27 height 10
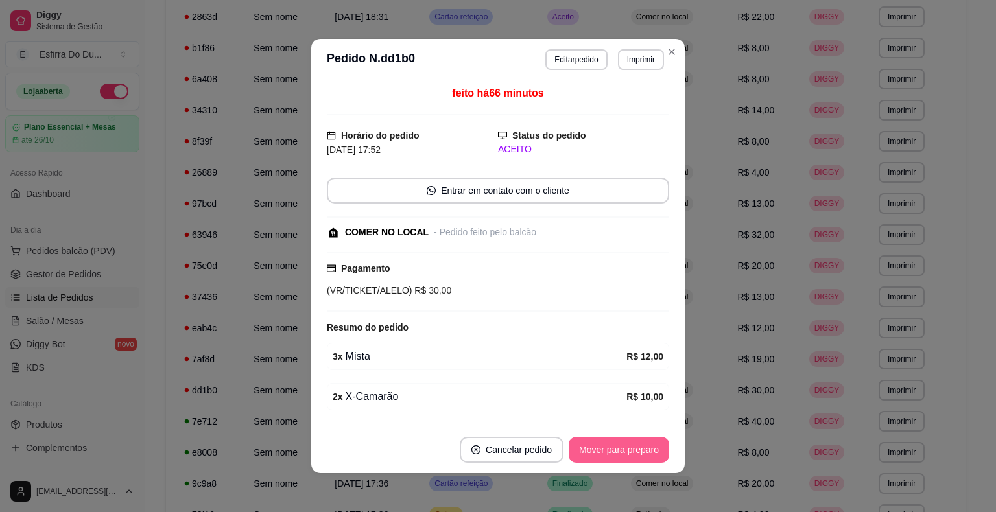
click at [645, 455] on button "Mover para preparo" at bounding box center [619, 450] width 101 height 26
click at [645, 455] on div "Mover para preparo" at bounding box center [610, 450] width 119 height 26
click at [645, 455] on button "Mover para retirada disponível" at bounding box center [597, 450] width 139 height 25
click at [646, 454] on button "Mover para finalizado" at bounding box center [616, 450] width 108 height 26
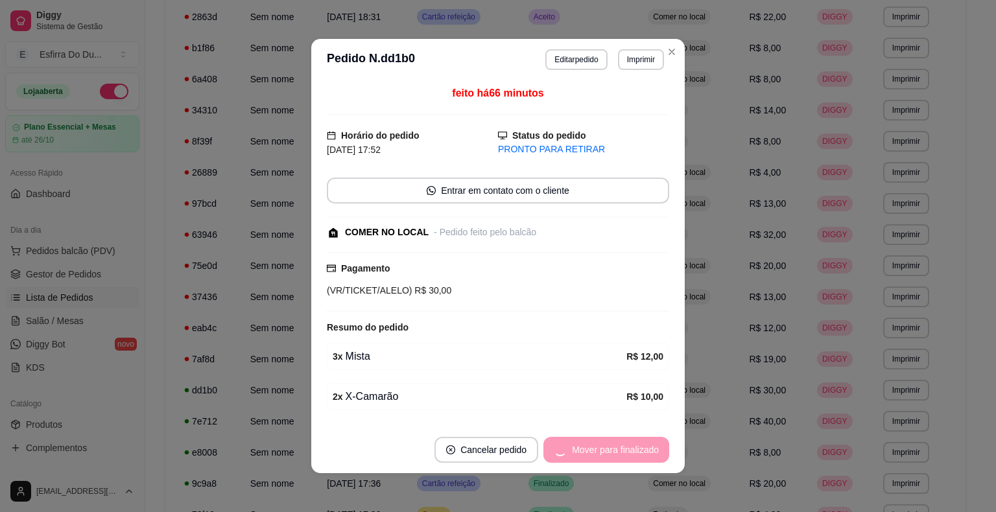
click at [646, 454] on div "Mover para finalizado" at bounding box center [607, 450] width 126 height 26
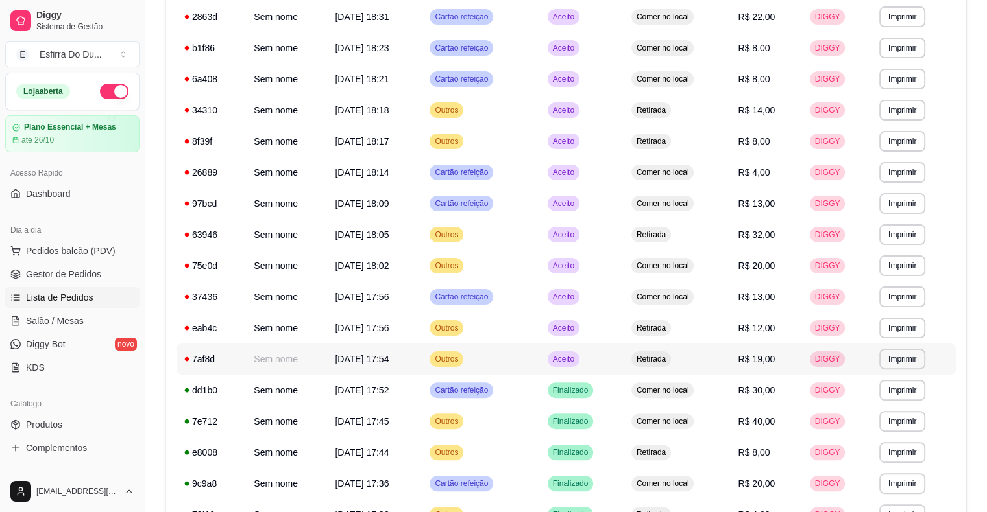
click at [577, 358] on span "Aceito" at bounding box center [563, 359] width 27 height 10
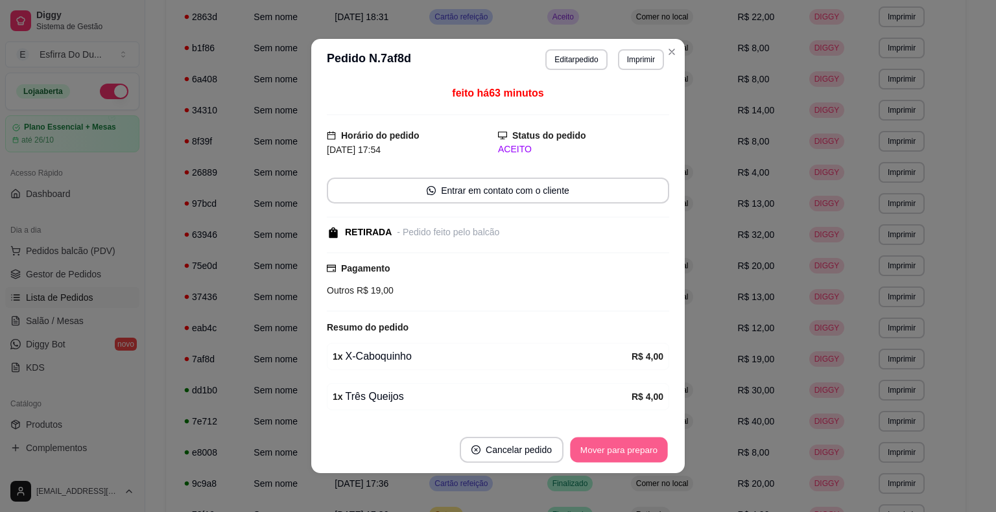
click at [580, 438] on button "Mover para preparo" at bounding box center [618, 450] width 97 height 25
click at [580, 440] on button "Mover para retirada disponível" at bounding box center [597, 450] width 143 height 26
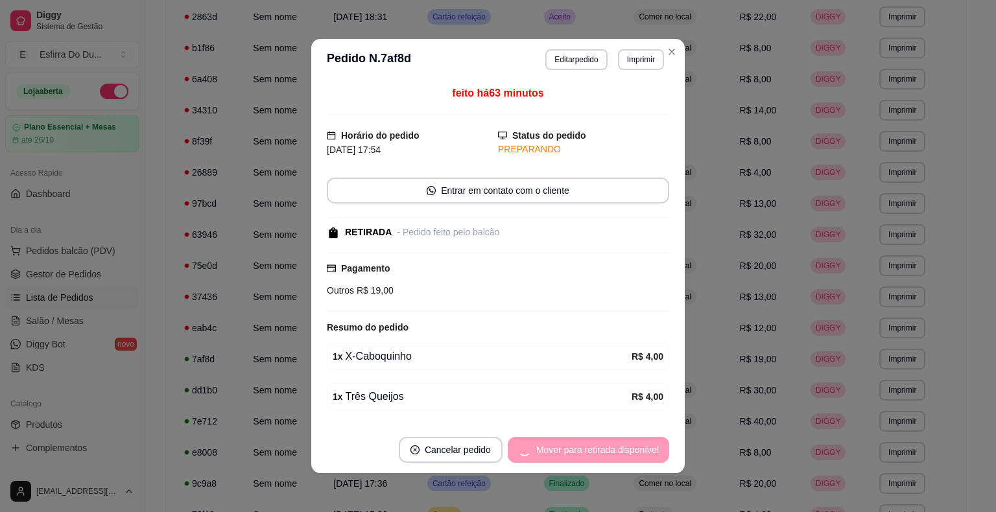
click at [580, 440] on div "Mover para retirada disponível" at bounding box center [588, 450] width 161 height 26
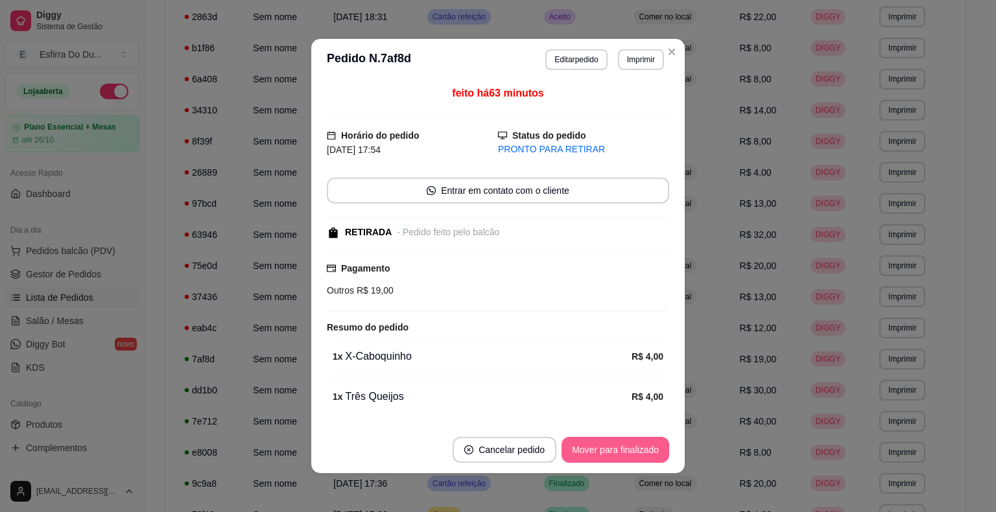
click at [580, 440] on button "Mover para finalizado" at bounding box center [616, 450] width 108 height 26
click at [580, 440] on div "Mover para finalizado" at bounding box center [607, 450] width 126 height 26
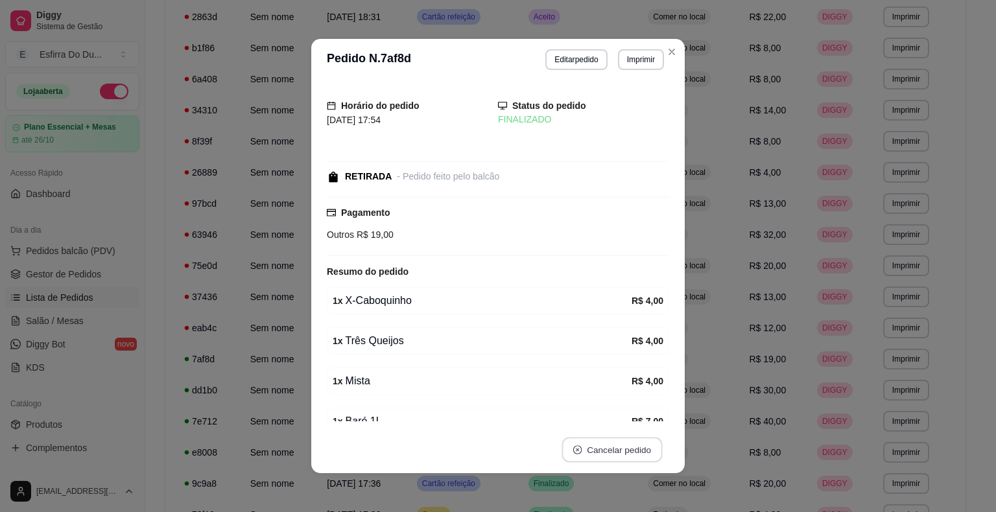
click at [580, 440] on button "Cancelar pedido" at bounding box center [612, 450] width 101 height 25
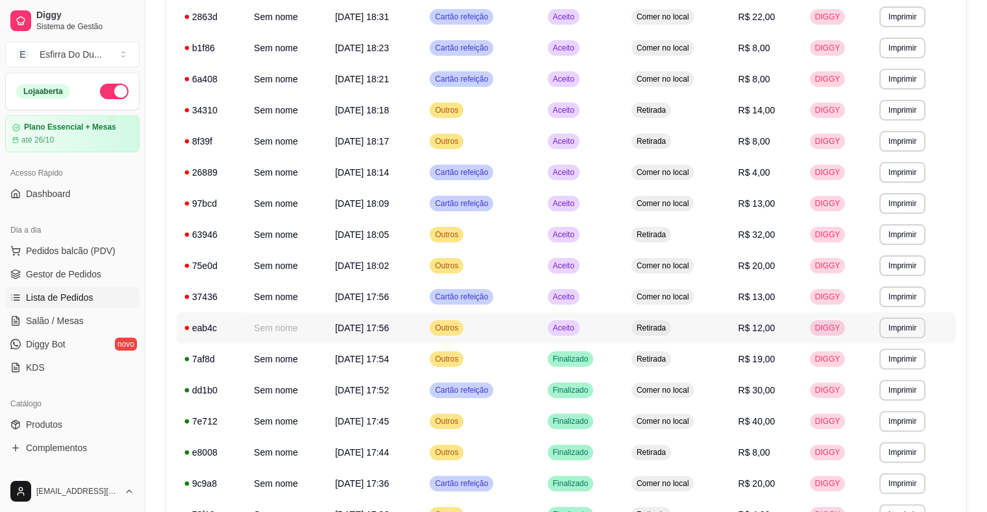
click at [577, 331] on span "Aceito" at bounding box center [563, 328] width 27 height 10
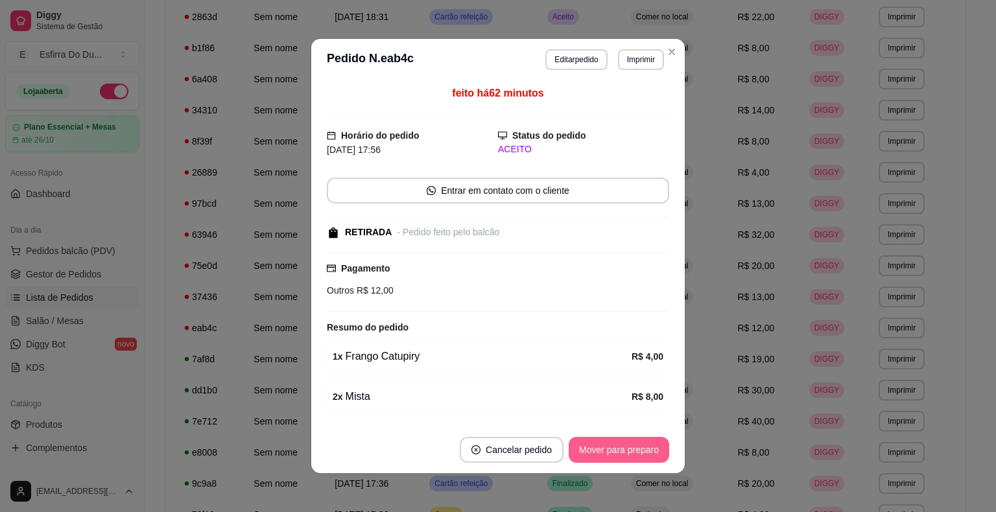
click at [595, 451] on button "Mover para preparo" at bounding box center [619, 450] width 101 height 26
click at [595, 451] on div "Mover para preparo" at bounding box center [610, 450] width 119 height 26
click at [595, 451] on button "Mover para retirada disponível" at bounding box center [597, 450] width 143 height 26
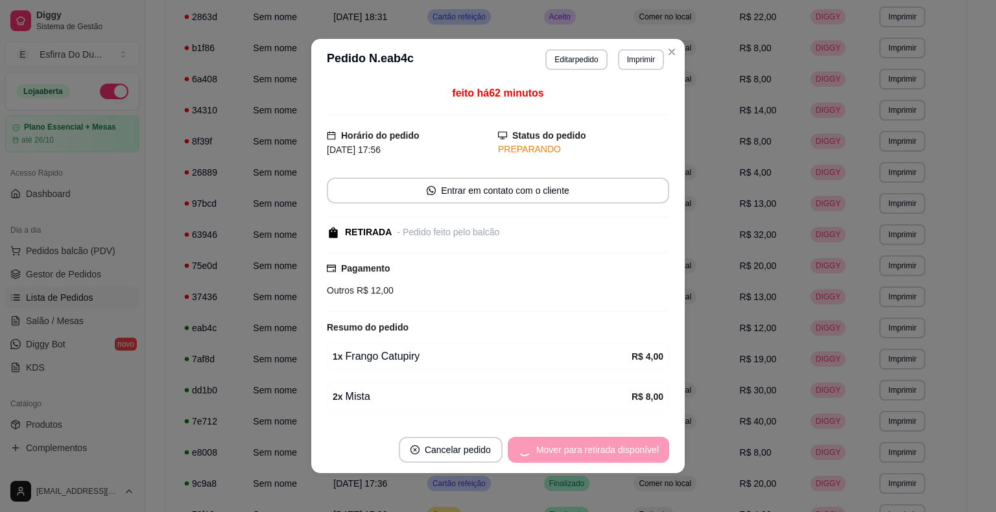
click at [595, 451] on div "Mover para retirada disponível" at bounding box center [588, 450] width 161 height 26
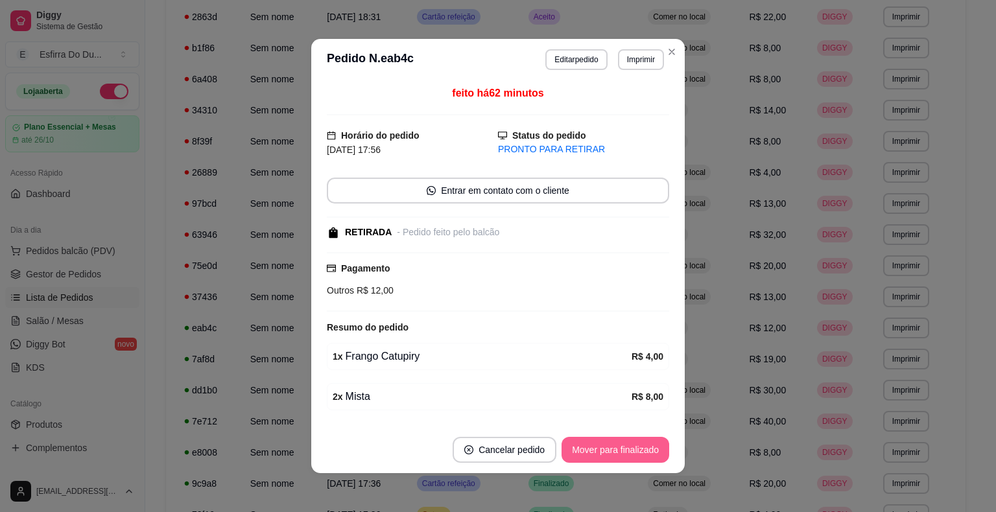
click at [595, 451] on div "Mover para finalizado" at bounding box center [616, 450] width 108 height 26
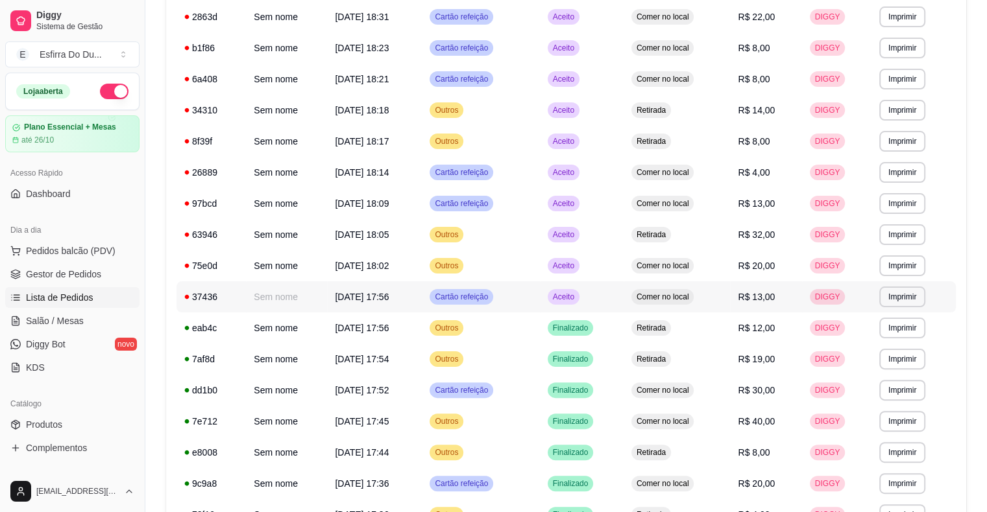
click at [577, 305] on td "Aceito" at bounding box center [582, 296] width 84 height 31
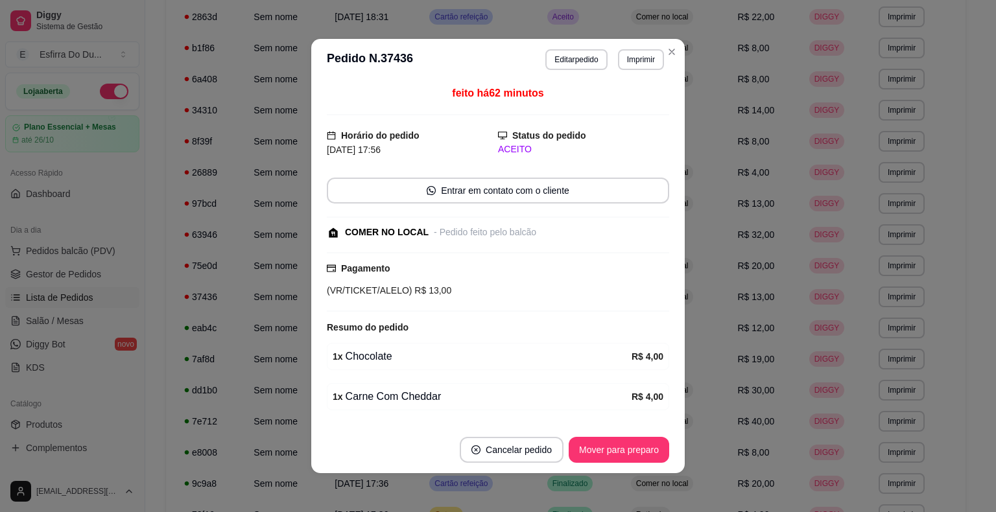
click at [610, 437] on footer "Cancelar pedido Mover para preparo" at bounding box center [498, 450] width 374 height 47
click at [608, 440] on button "Mover para preparo" at bounding box center [619, 450] width 101 height 26
click at [608, 440] on div "Mover para preparo" at bounding box center [610, 450] width 119 height 26
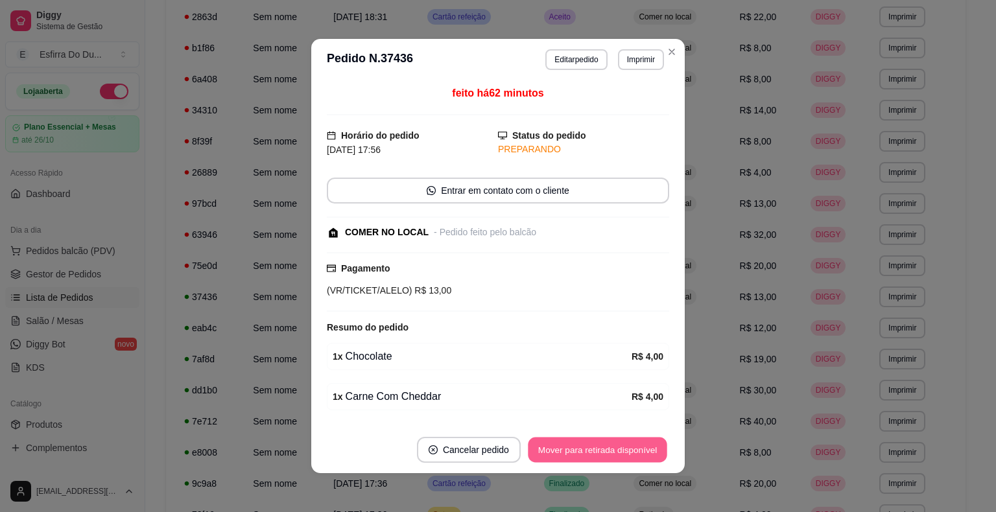
click at [608, 440] on button "Mover para retirada disponível" at bounding box center [597, 450] width 139 height 25
click at [608, 440] on div "Mover para retirada disponível" at bounding box center [597, 450] width 143 height 26
click at [608, 440] on button "Mover para finalizado" at bounding box center [616, 450] width 104 height 25
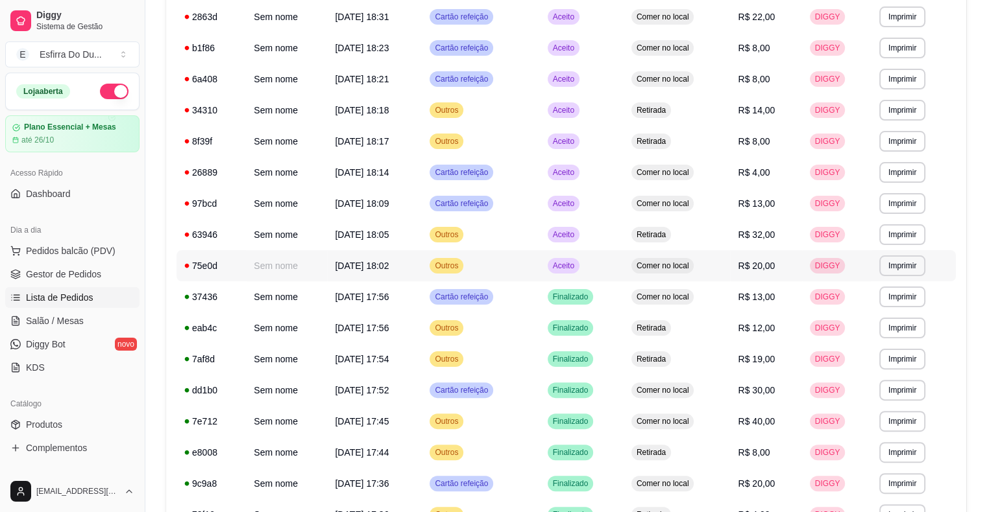
click at [577, 263] on span "Aceito" at bounding box center [563, 266] width 27 height 10
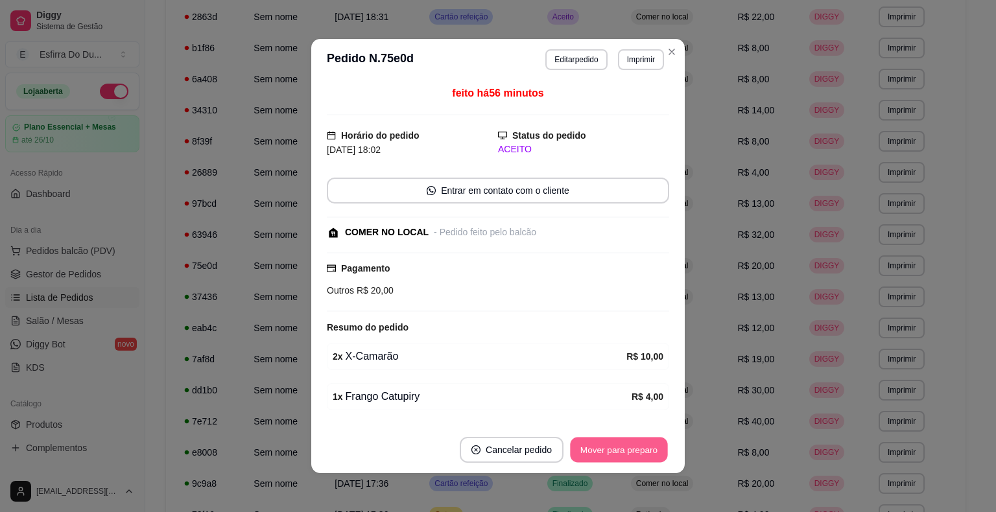
click at [587, 450] on button "Mover para preparo" at bounding box center [618, 450] width 97 height 25
click at [587, 450] on div "Mover para preparo" at bounding box center [619, 450] width 101 height 26
click at [587, 450] on button "Mover para retirada disponível" at bounding box center [597, 450] width 139 height 25
click at [587, 450] on div "Mover para retirada disponível" at bounding box center [597, 450] width 143 height 26
click at [587, 450] on button "Mover para finalizado" at bounding box center [616, 450] width 108 height 26
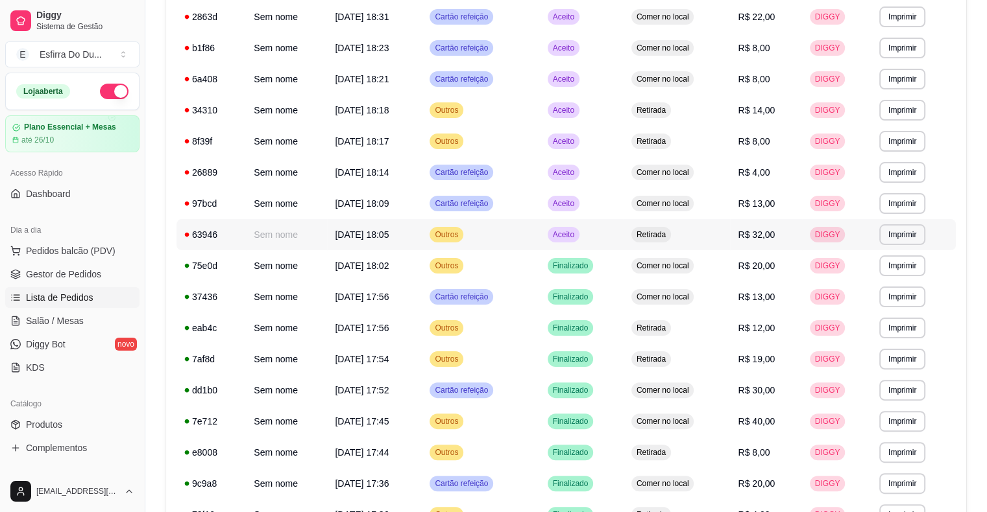
click at [566, 240] on div "Aceito" at bounding box center [563, 235] width 32 height 16
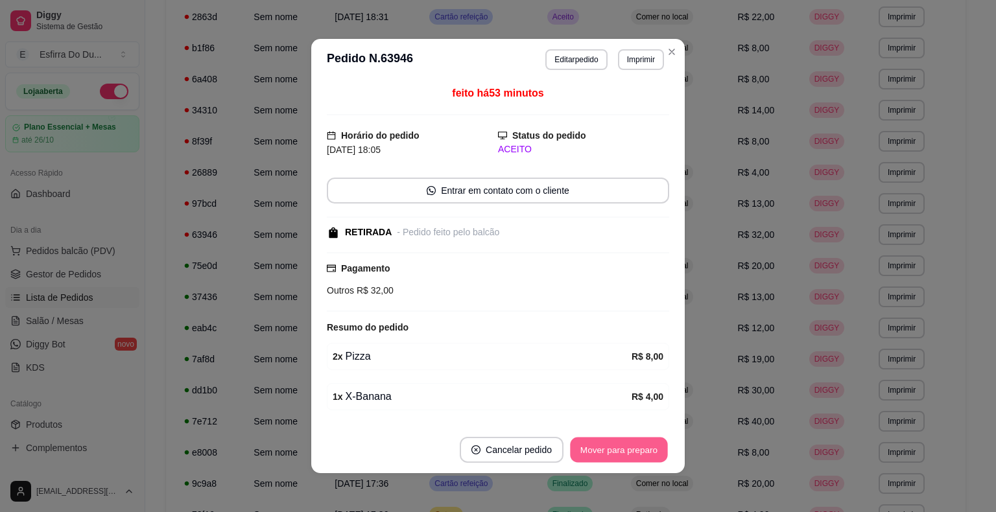
click at [603, 449] on button "Mover para preparo" at bounding box center [618, 450] width 97 height 25
click at [603, 449] on div "Mover para preparo" at bounding box center [610, 450] width 119 height 26
click at [603, 449] on button "Mover para retirada disponível" at bounding box center [597, 450] width 143 height 26
click at [603, 449] on button "Mover para finalizado" at bounding box center [616, 450] width 104 height 25
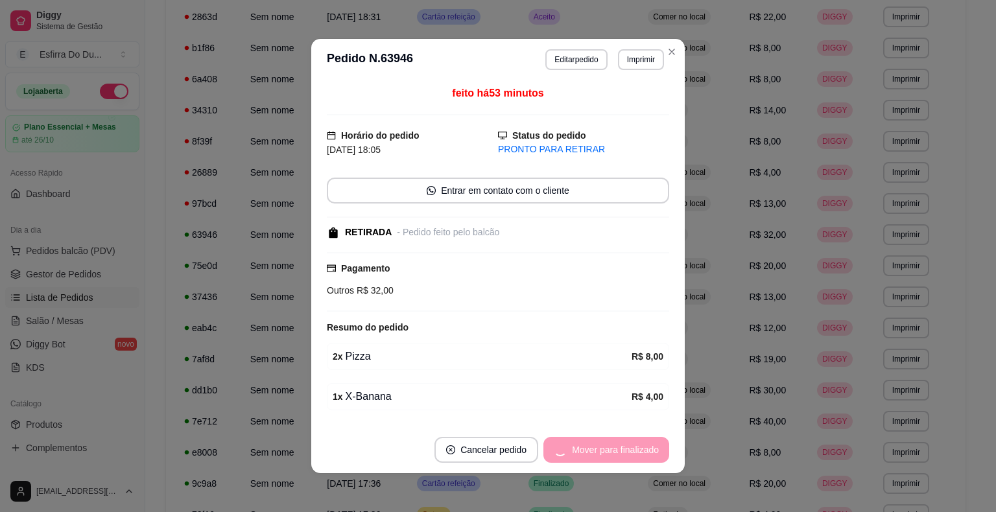
click at [603, 449] on div "Mover para finalizado" at bounding box center [607, 450] width 126 height 26
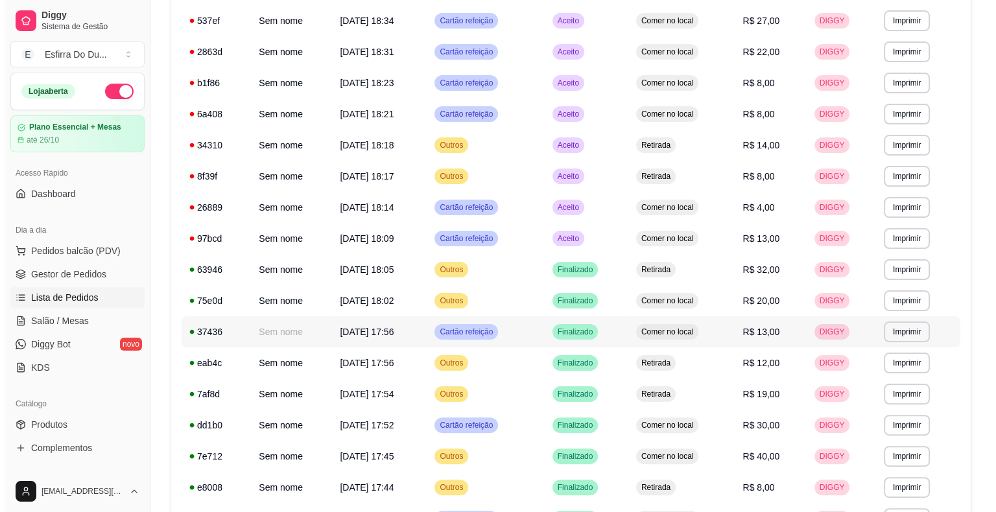
scroll to position [0, 0]
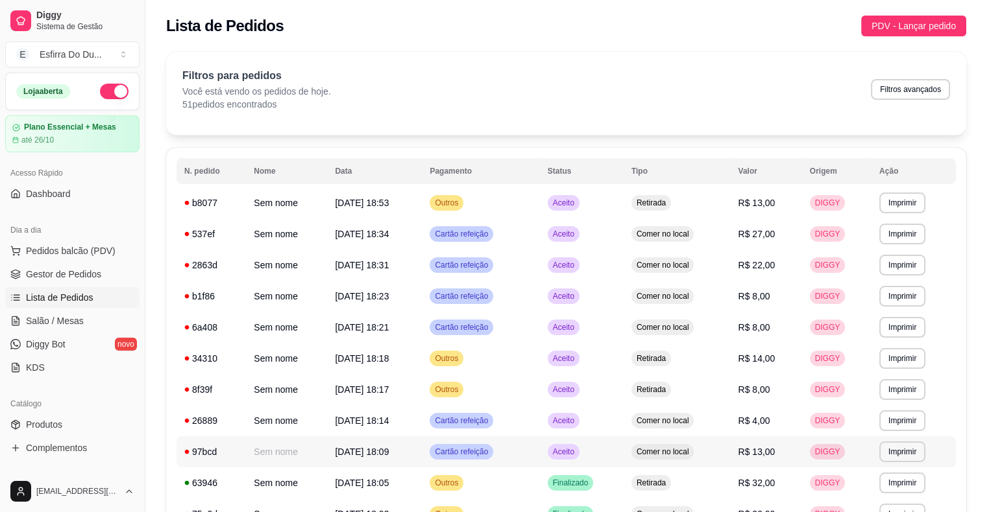
click at [581, 466] on td "Aceito" at bounding box center [582, 452] width 84 height 31
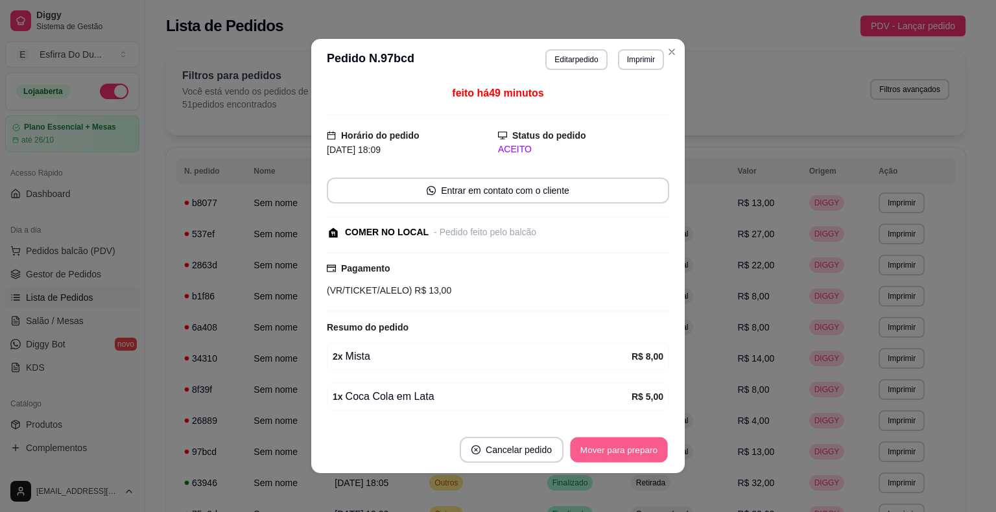
click at [580, 458] on button "Mover para preparo" at bounding box center [618, 450] width 97 height 25
click at [580, 458] on div "Mover para preparo" at bounding box center [610, 450] width 119 height 26
click at [580, 458] on button "Mover para retirada disponível" at bounding box center [597, 450] width 143 height 26
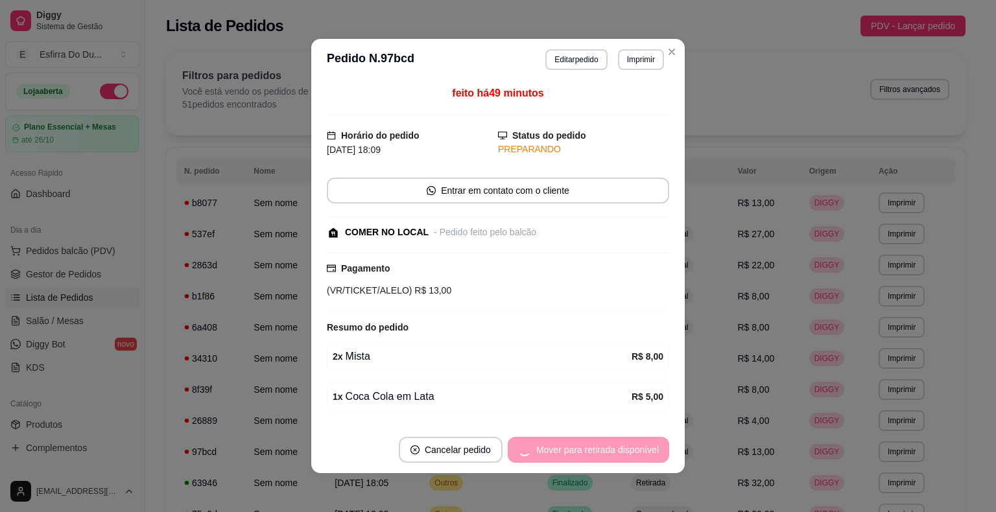
click at [580, 458] on div "Mover para retirada disponível" at bounding box center [588, 450] width 161 height 26
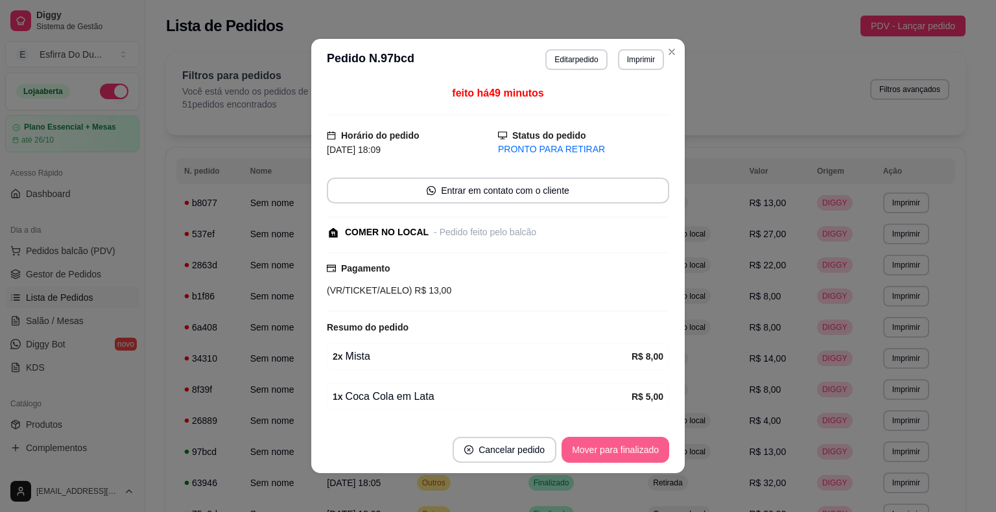
click at [580, 458] on button "Mover para finalizado" at bounding box center [616, 450] width 108 height 26
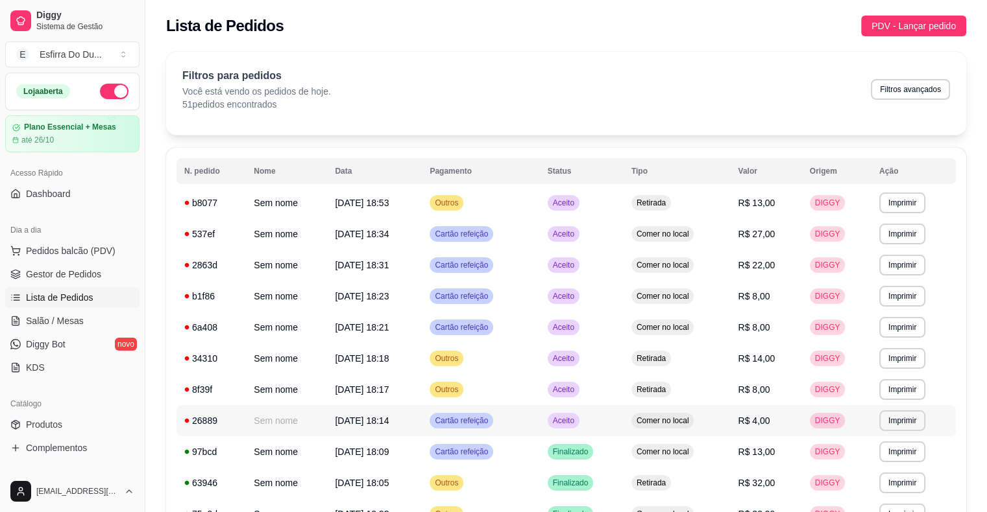
click at [573, 424] on span "Aceito" at bounding box center [563, 421] width 27 height 10
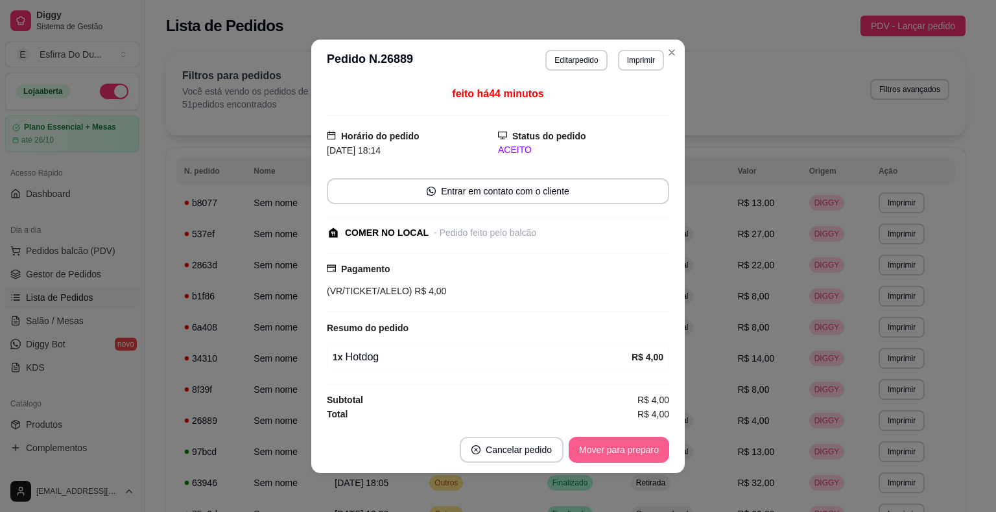
click at [579, 451] on button "Mover para preparo" at bounding box center [619, 450] width 101 height 26
click at [579, 451] on div "Mover para preparo" at bounding box center [610, 450] width 119 height 26
click at [579, 451] on button "Mover para retirada disponível" at bounding box center [597, 449] width 139 height 25
click at [579, 451] on div "Mover para retirada disponível" at bounding box center [597, 450] width 143 height 26
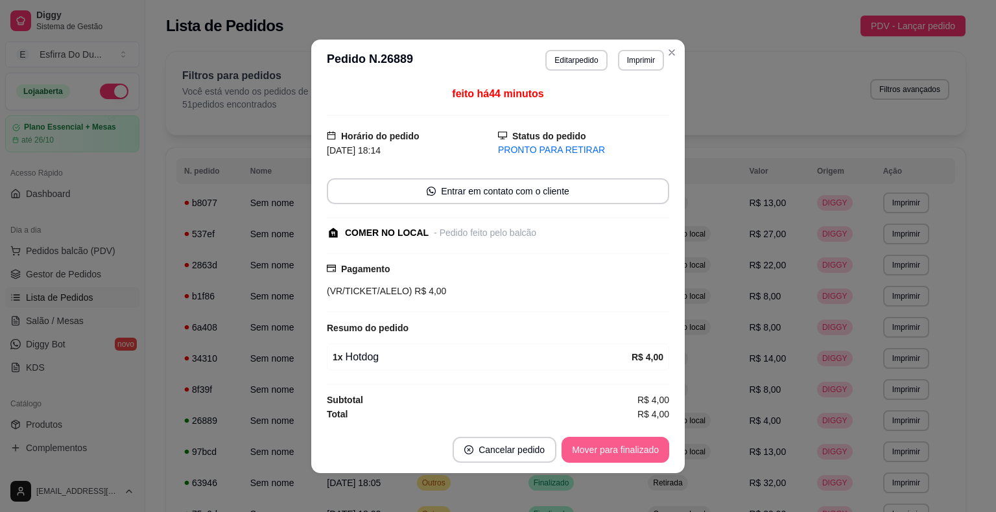
click at [580, 451] on button "Mover para finalizado" at bounding box center [616, 450] width 108 height 26
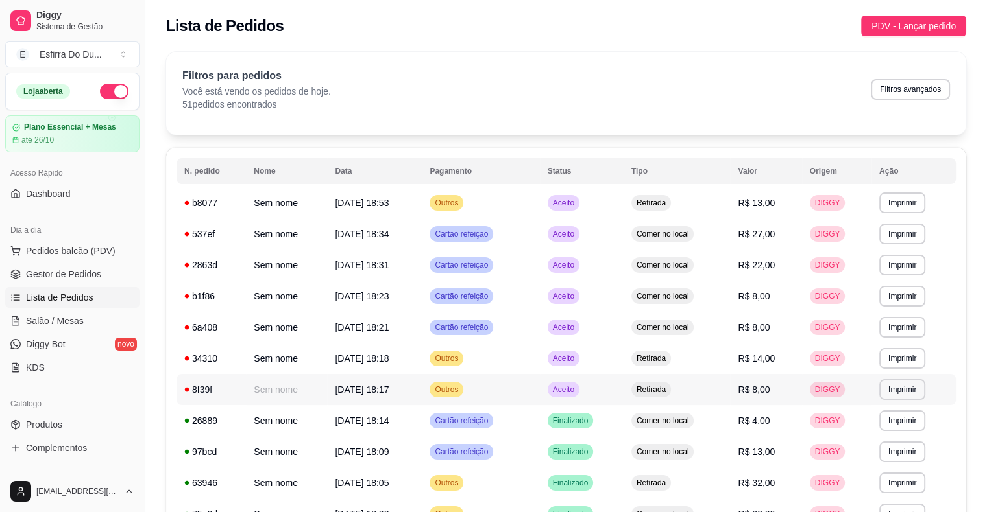
click at [575, 396] on div "Aceito" at bounding box center [563, 390] width 32 height 16
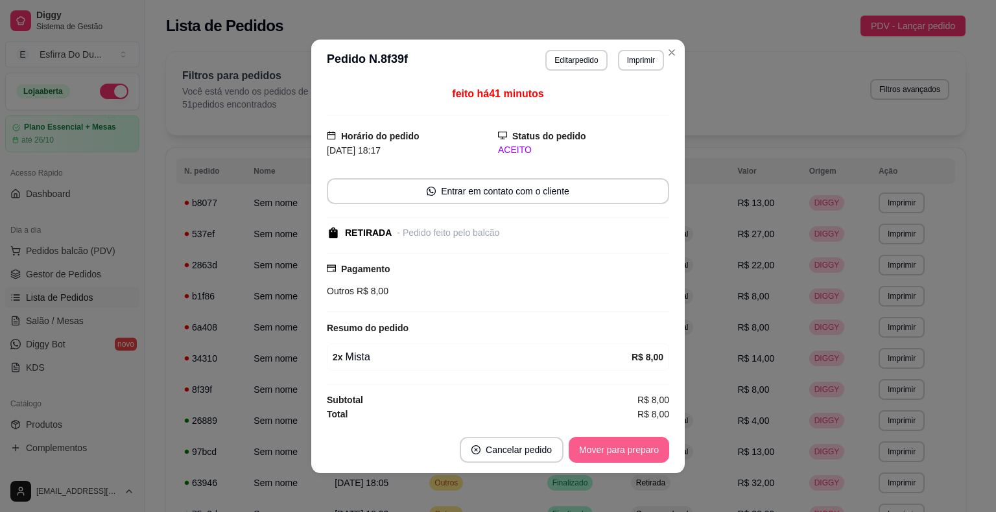
click at [606, 453] on button "Mover para preparo" at bounding box center [619, 450] width 101 height 26
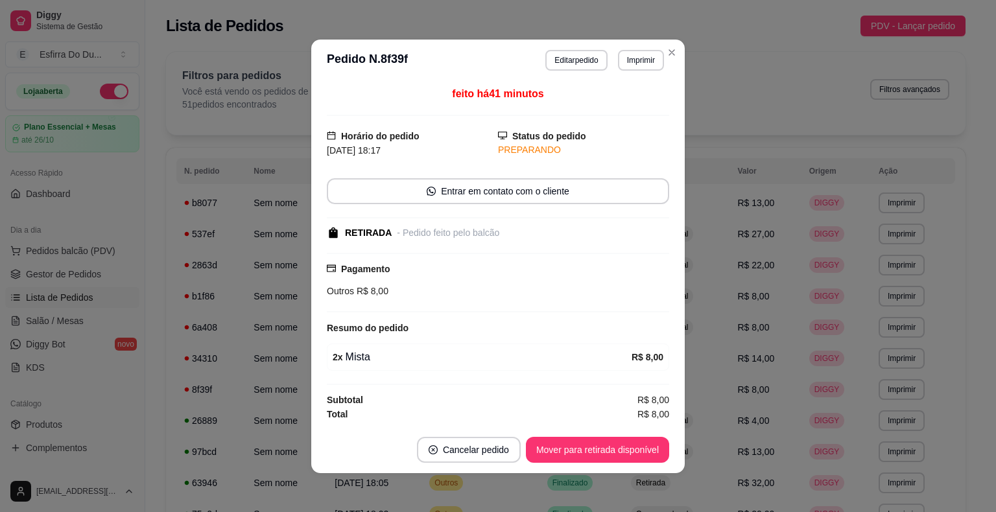
click at [606, 453] on button "Mover para retirada disponível" at bounding box center [597, 450] width 143 height 26
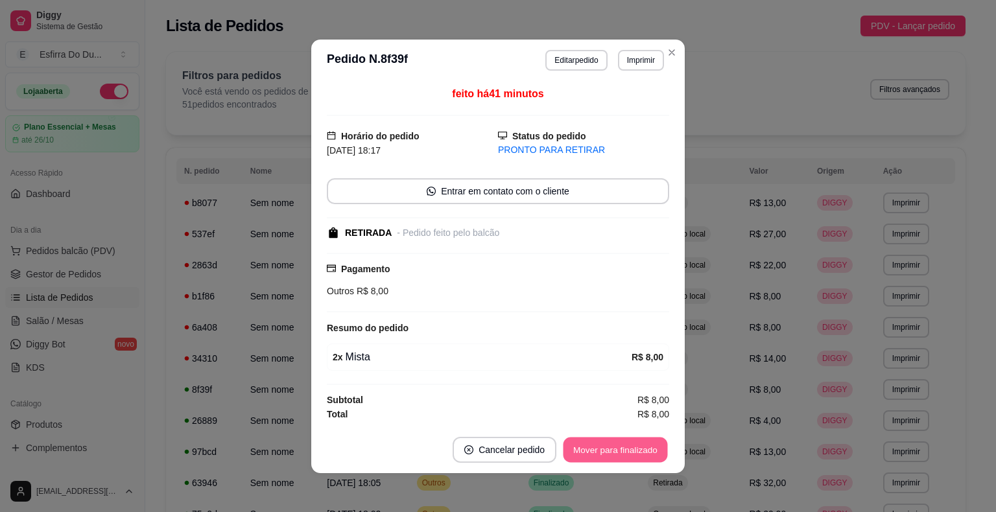
click at [605, 451] on button "Mover para finalizado" at bounding box center [616, 449] width 104 height 25
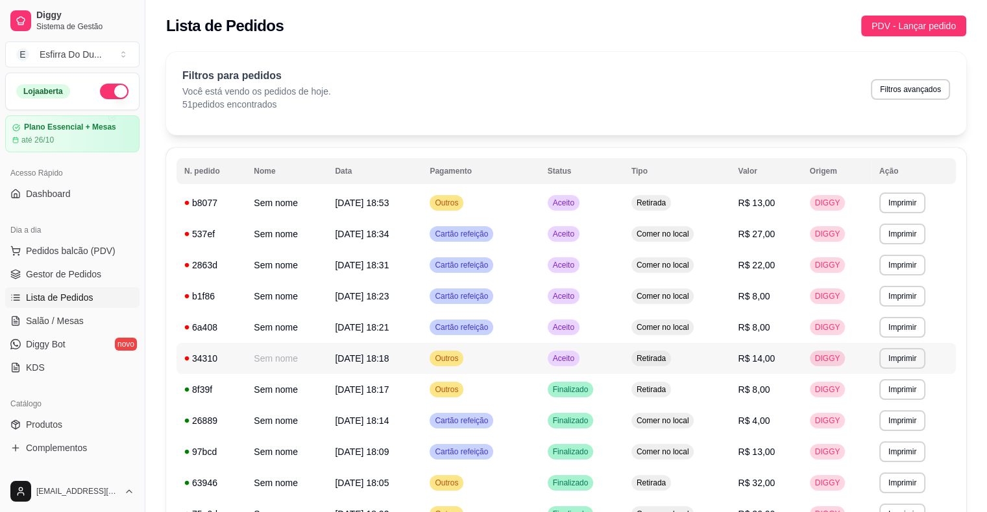
click at [560, 363] on div "Aceito" at bounding box center [563, 359] width 32 height 16
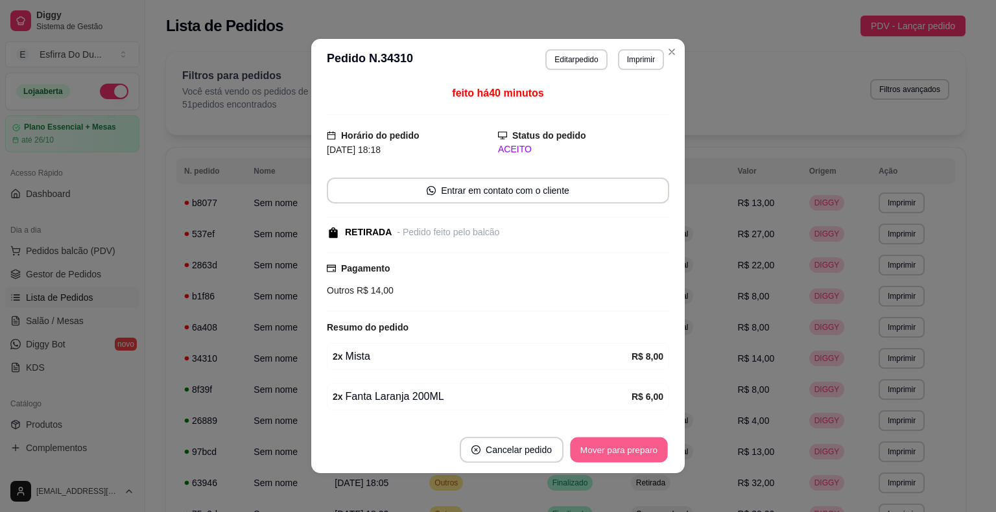
click at [593, 455] on button "Mover para preparo" at bounding box center [618, 450] width 97 height 25
click at [593, 455] on div "Mover para preparo" at bounding box center [610, 450] width 119 height 26
click at [593, 455] on button "Mover para retirada disponível" at bounding box center [597, 450] width 139 height 25
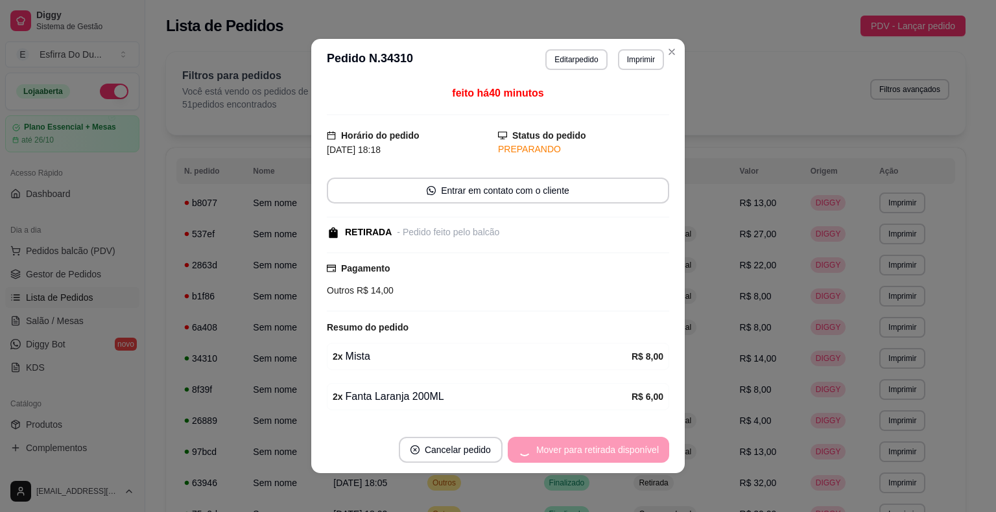
click at [593, 455] on div "Mover para retirada disponível" at bounding box center [588, 450] width 161 height 26
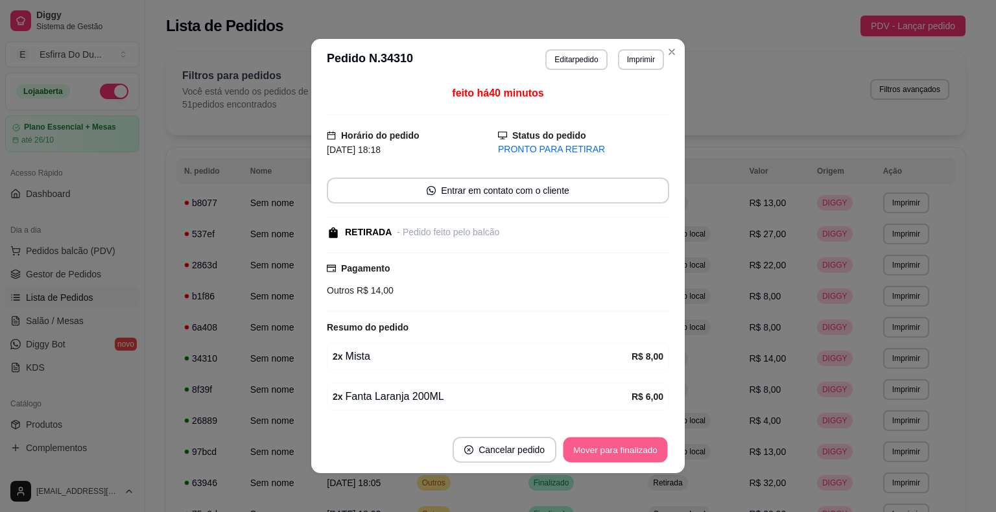
click at [593, 455] on button "Mover para finalizado" at bounding box center [616, 450] width 104 height 25
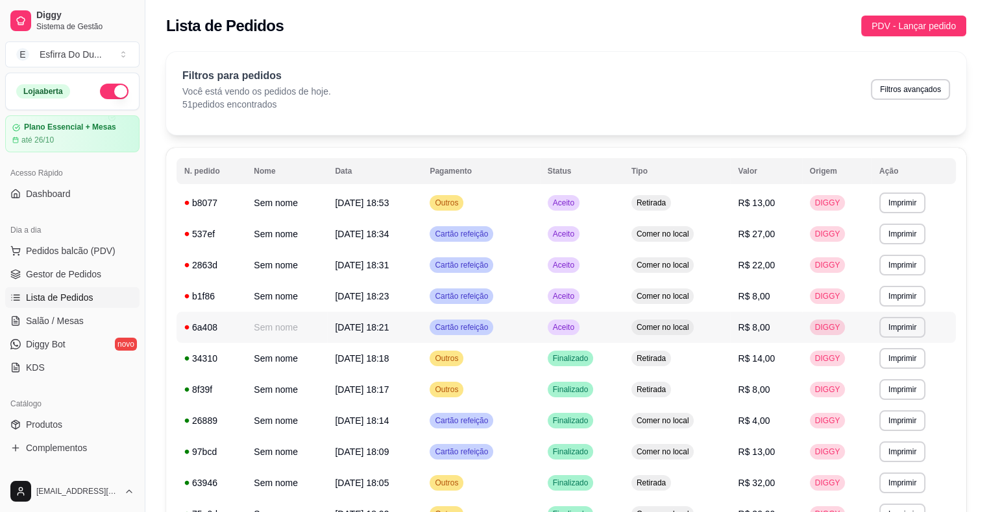
click at [577, 326] on span "Aceito" at bounding box center [563, 327] width 27 height 10
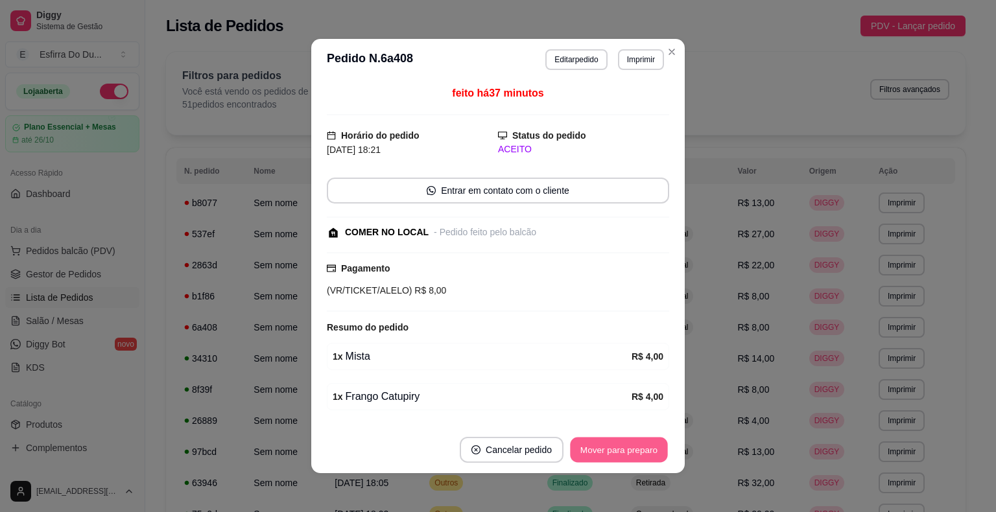
click at [597, 448] on button "Mover para preparo" at bounding box center [618, 450] width 97 height 25
click at [597, 448] on div "Mover para preparo" at bounding box center [610, 450] width 119 height 26
click at [597, 448] on button "Mover para retirada disponível" at bounding box center [597, 450] width 143 height 26
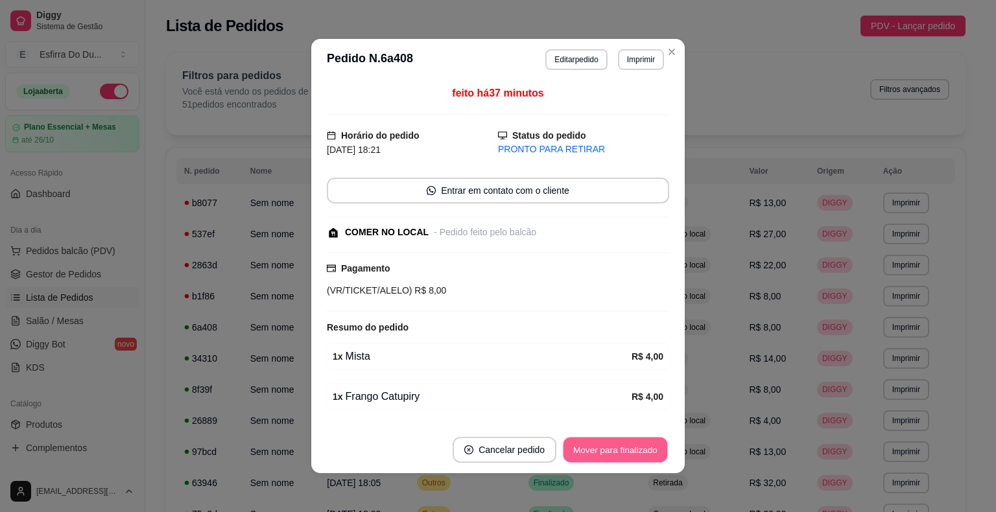
click at [641, 455] on button "Mover para finalizado" at bounding box center [616, 450] width 104 height 25
click at [641, 455] on div "Mover para finalizado" at bounding box center [607, 450] width 126 height 26
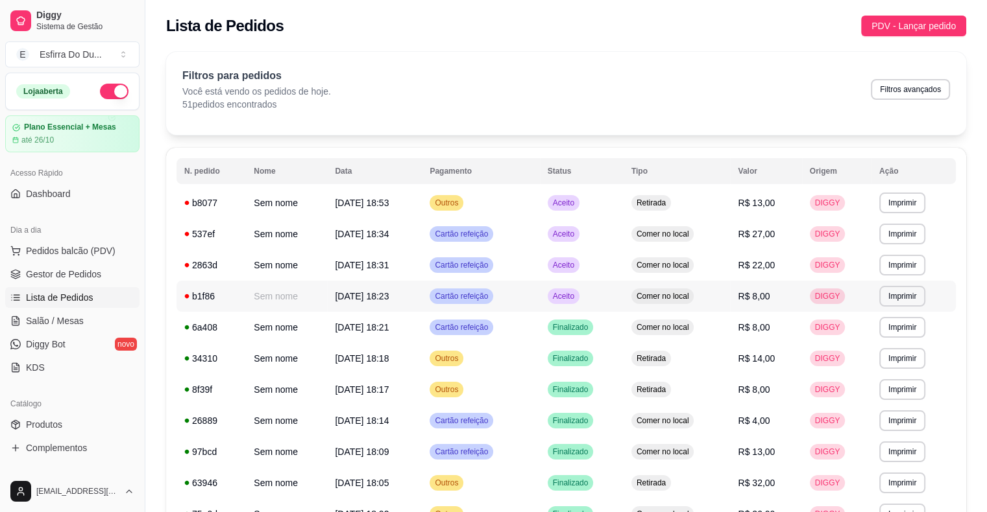
click at [577, 299] on span "Aceito" at bounding box center [563, 296] width 27 height 10
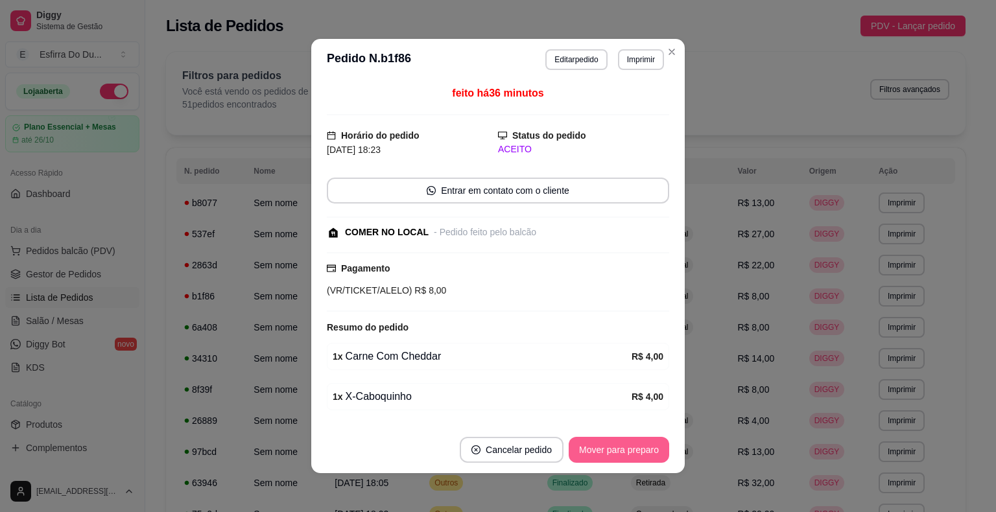
click at [594, 448] on button "Mover para preparo" at bounding box center [619, 450] width 101 height 26
click at [594, 448] on div "Mover para preparo" at bounding box center [610, 450] width 119 height 26
click at [594, 448] on button "Mover para retirada disponível" at bounding box center [597, 450] width 143 height 26
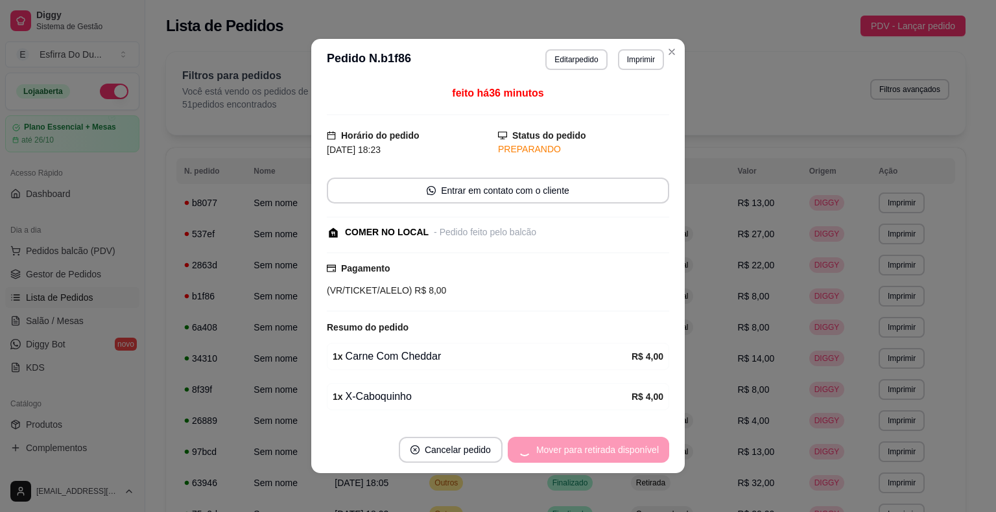
click at [594, 448] on div "Mover para retirada disponível" at bounding box center [588, 450] width 161 height 26
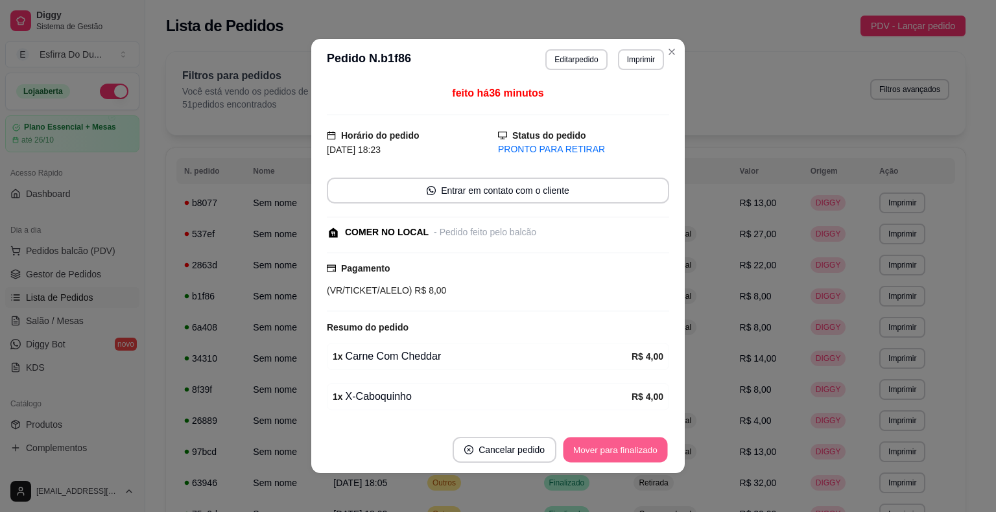
click at [594, 448] on button "Mover para finalizado" at bounding box center [616, 450] width 104 height 25
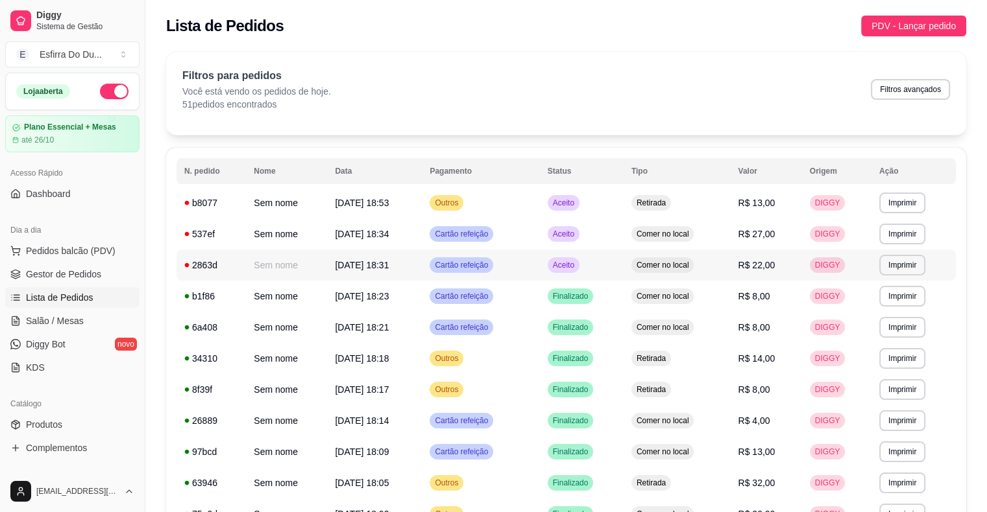
click at [577, 261] on span "Aceito" at bounding box center [563, 265] width 27 height 10
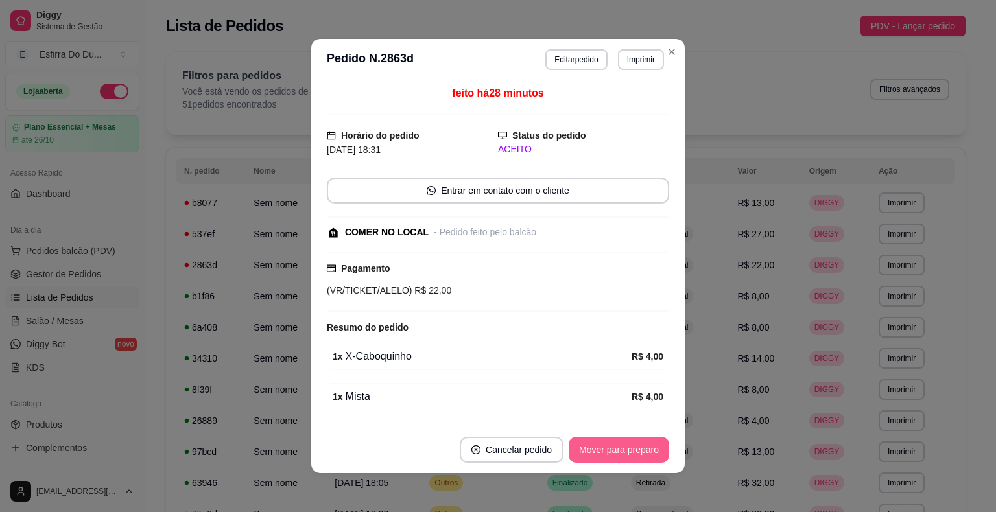
click at [632, 453] on button "Mover para preparo" at bounding box center [619, 450] width 101 height 26
click at [632, 453] on div "Mover para preparo" at bounding box center [610, 450] width 119 height 26
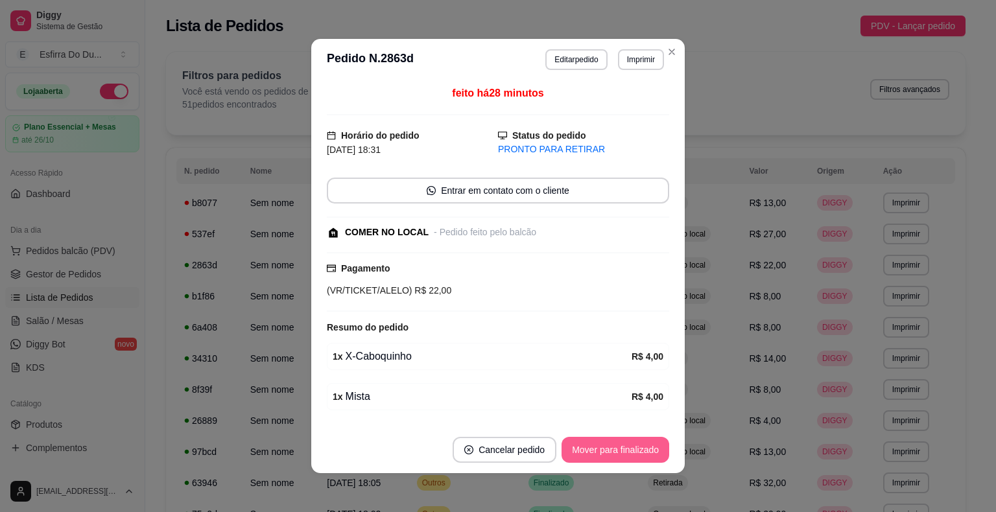
click at [632, 453] on button "Mover para finalizado" at bounding box center [616, 450] width 108 height 26
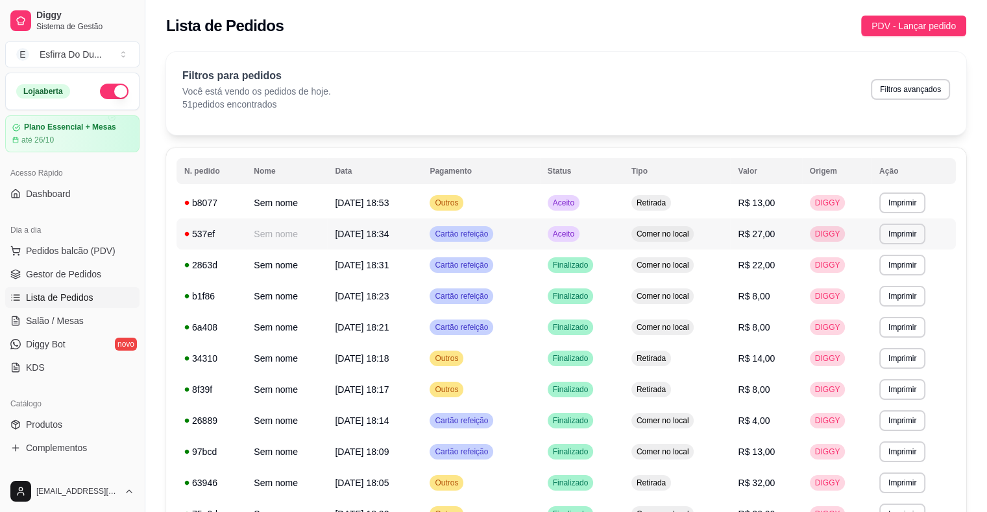
click at [577, 233] on span "Aceito" at bounding box center [563, 234] width 27 height 10
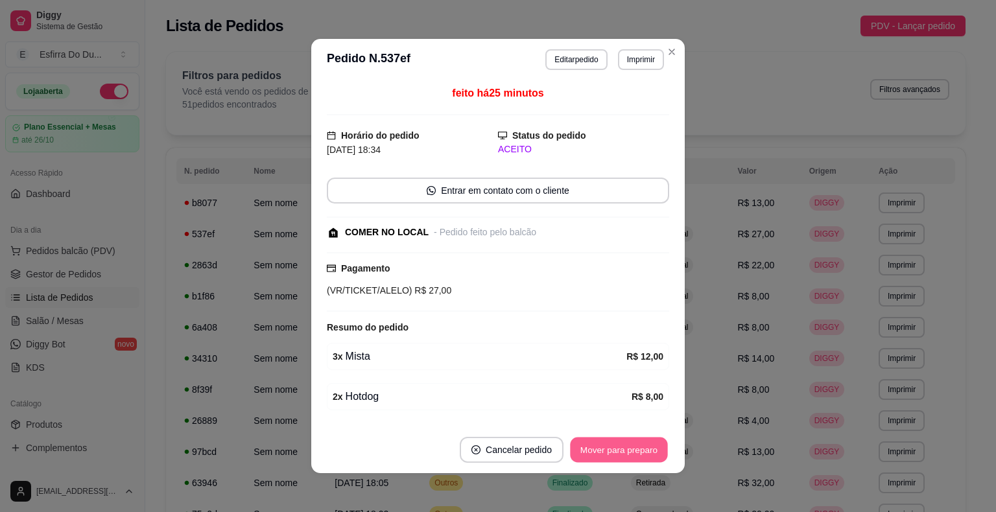
click at [596, 457] on button "Mover para preparo" at bounding box center [618, 450] width 97 height 25
click at [596, 457] on div "Mover para preparo" at bounding box center [610, 450] width 119 height 26
click at [596, 457] on button "Mover para retirada disponível" at bounding box center [597, 450] width 143 height 26
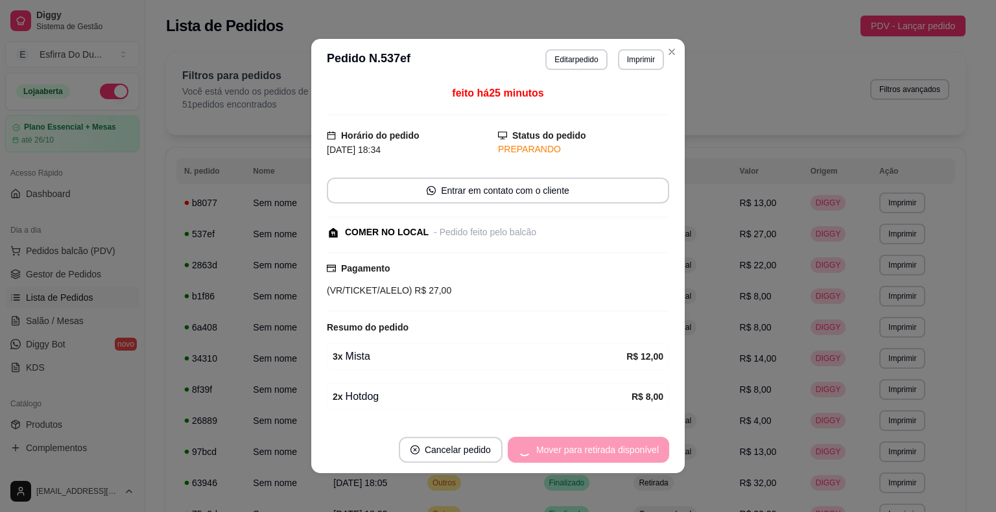
click at [596, 457] on div "Mover para retirada disponível" at bounding box center [588, 450] width 161 height 26
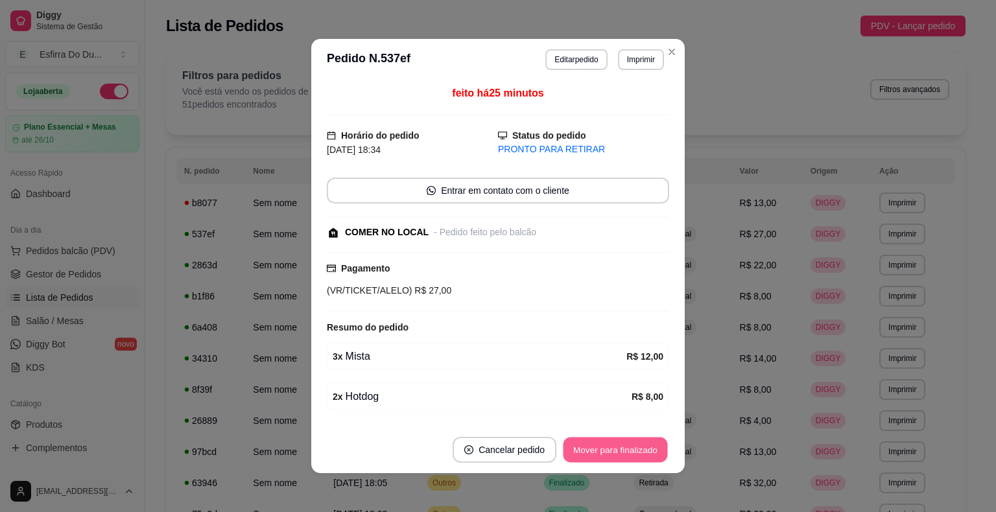
click at [596, 457] on button "Mover para finalizado" at bounding box center [616, 450] width 104 height 25
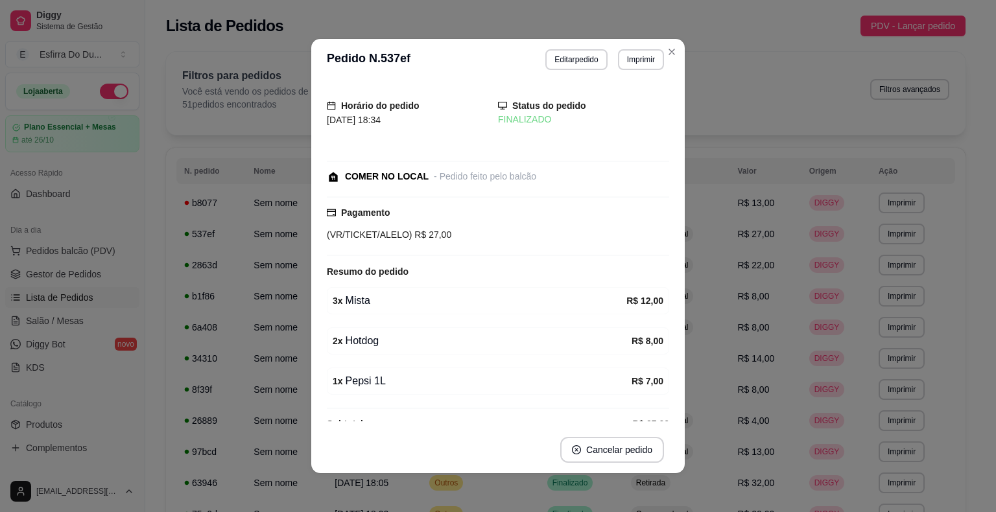
click at [674, 421] on div "Horário do pedido [DATE] 18:34 Status do pedido FINALIZADO COMER NO LOCAL - Ped…" at bounding box center [498, 253] width 374 height 346
